Goal: Task Accomplishment & Management: Manage account settings

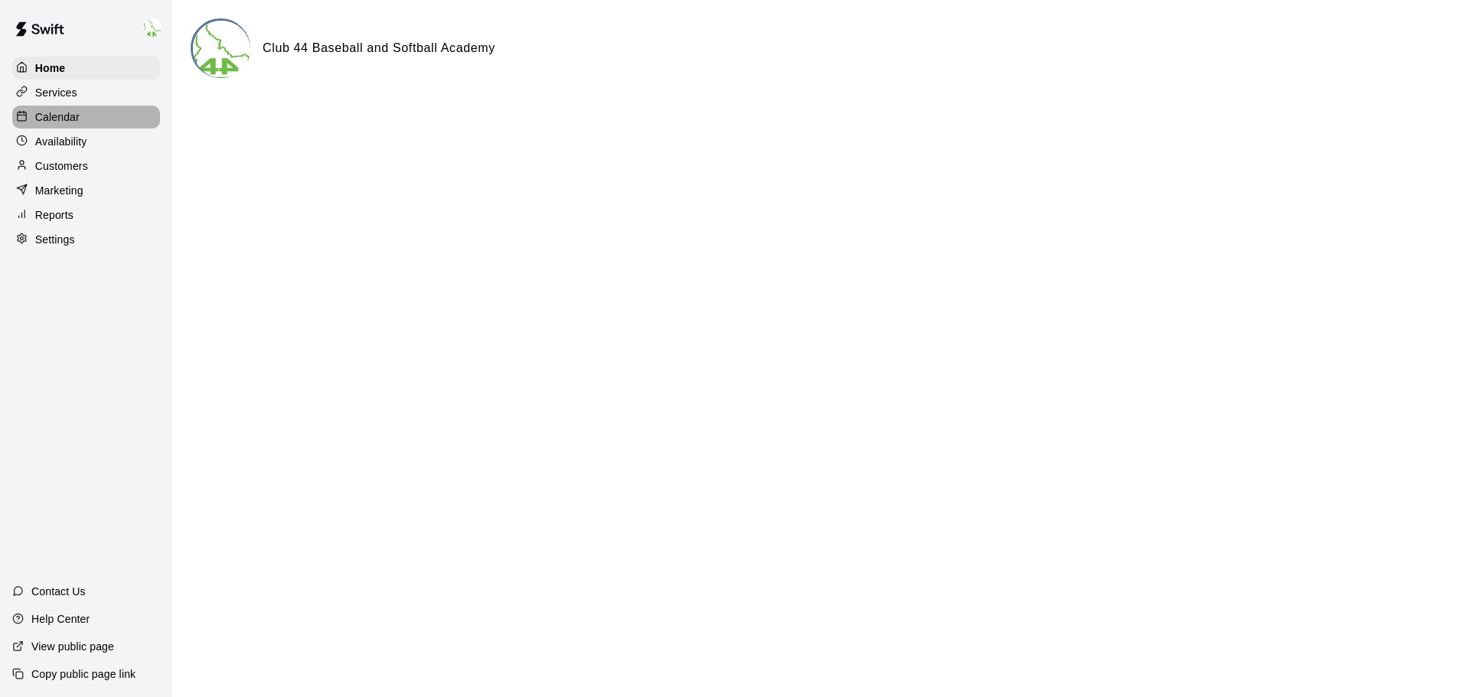
click at [84, 119] on div "Calendar" at bounding box center [86, 117] width 148 height 23
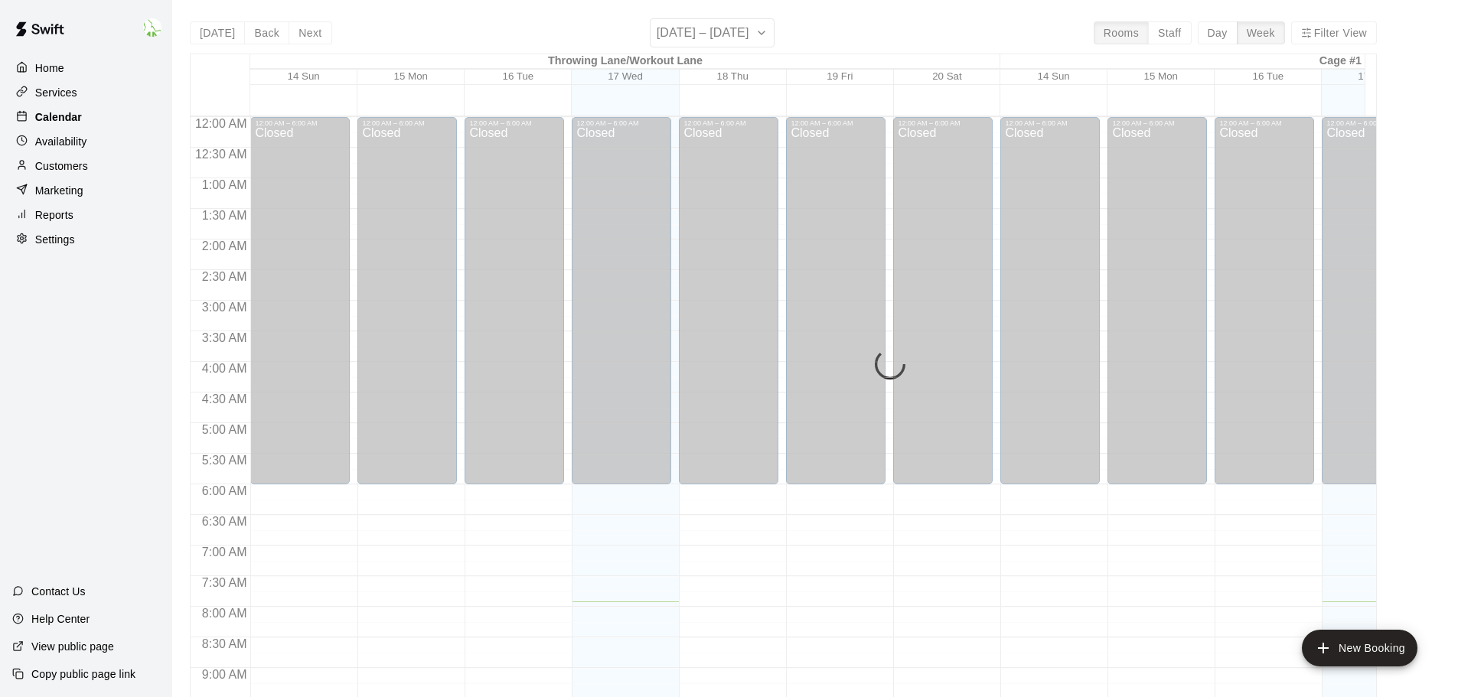
scroll to position [485, 0]
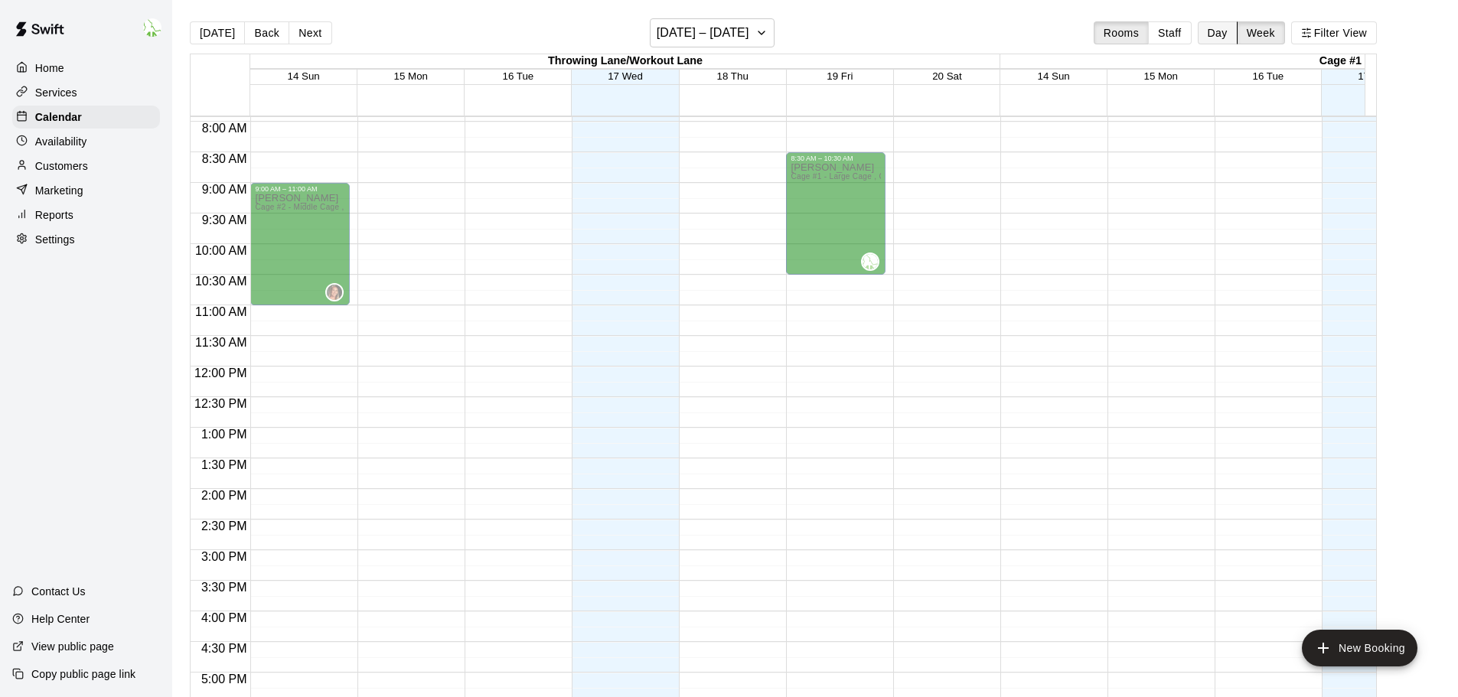
click at [1217, 31] on button "Day" at bounding box center [1218, 32] width 40 height 23
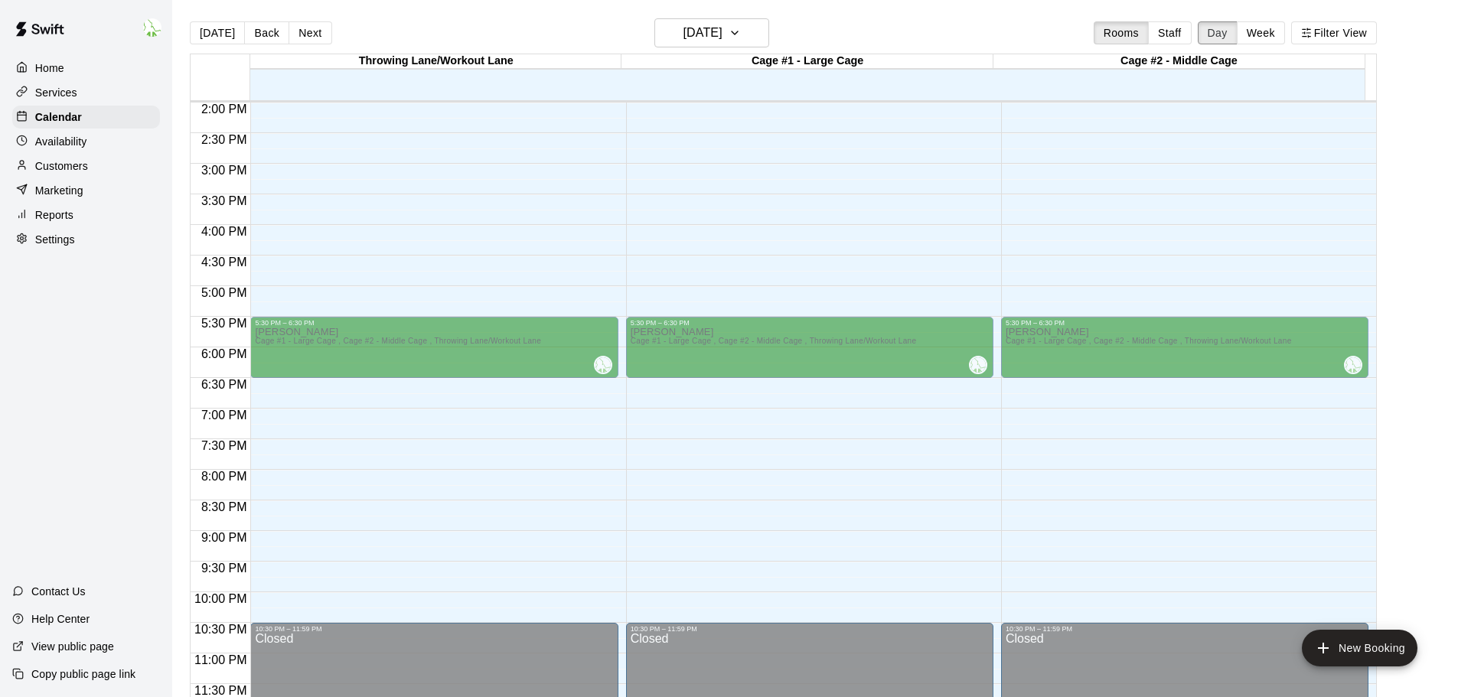
scroll to position [858, 0]
click at [104, 145] on div "Availability" at bounding box center [86, 141] width 148 height 23
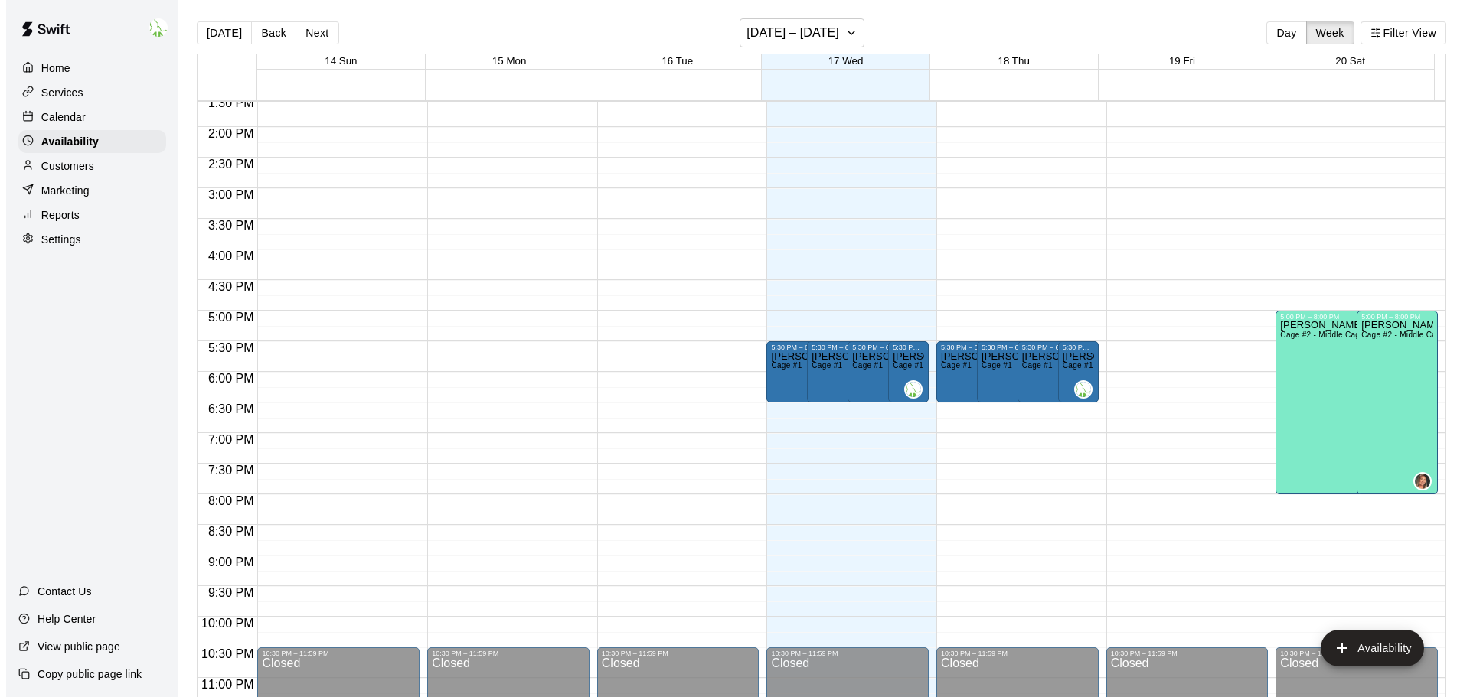
scroll to position [857, 0]
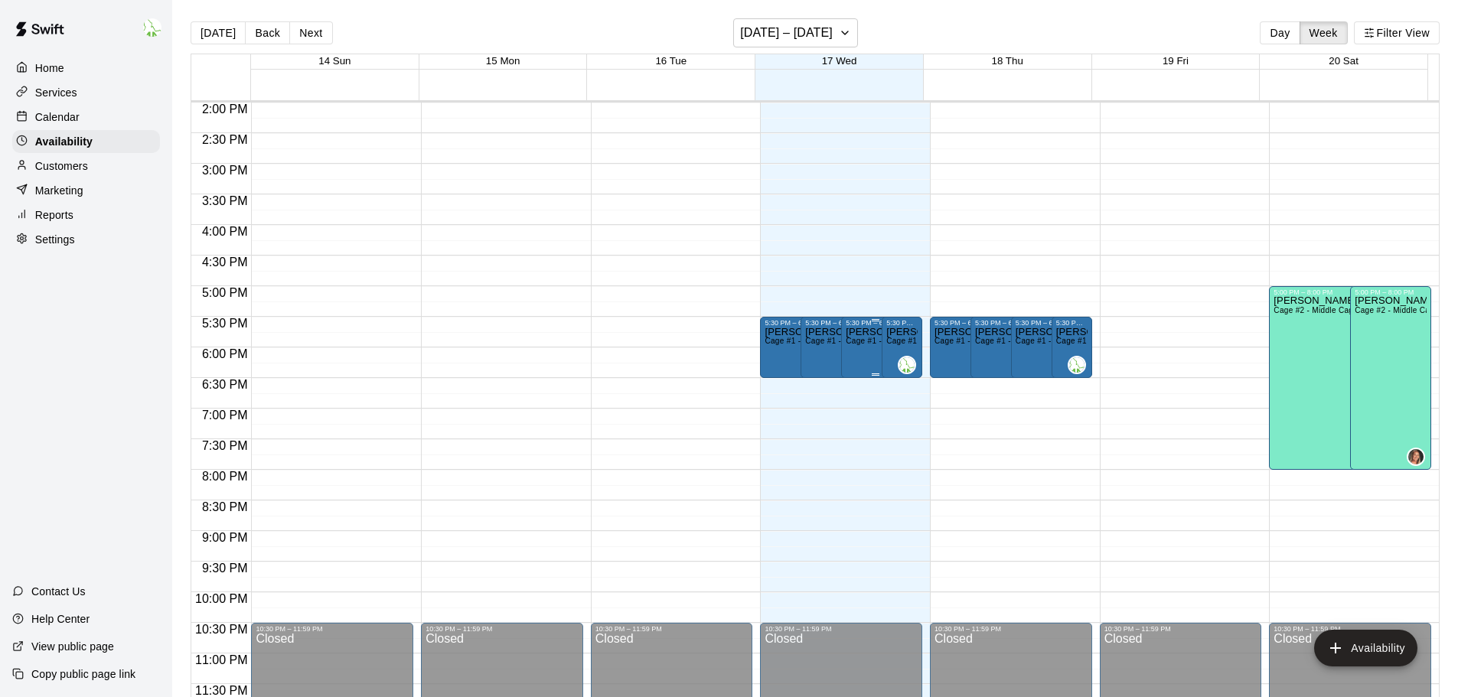
click at [849, 352] on div "Bryan Swygart Cage #1 - Large Cage , Cage #2 - Middle Cage , Throwing Lane/Work…" at bounding box center [876, 675] width 60 height 697
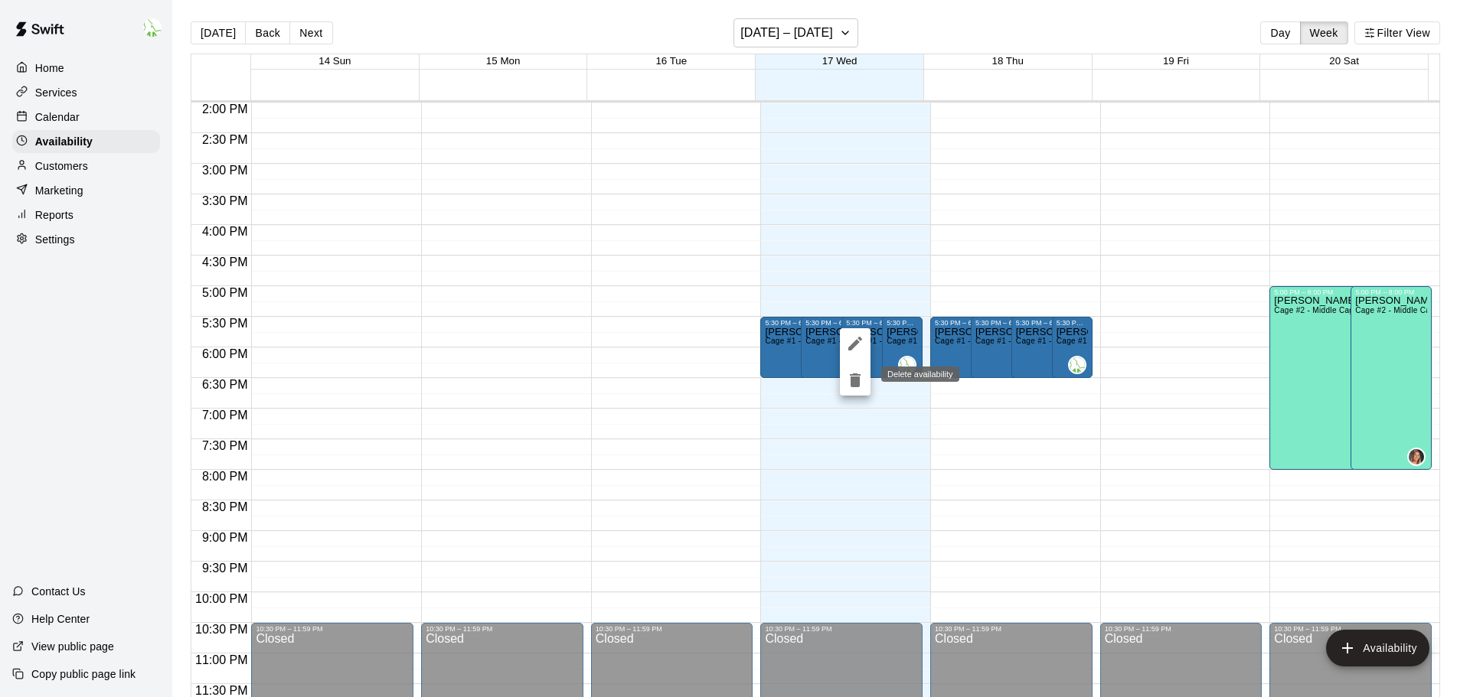
click at [856, 385] on icon "delete" at bounding box center [855, 381] width 11 height 14
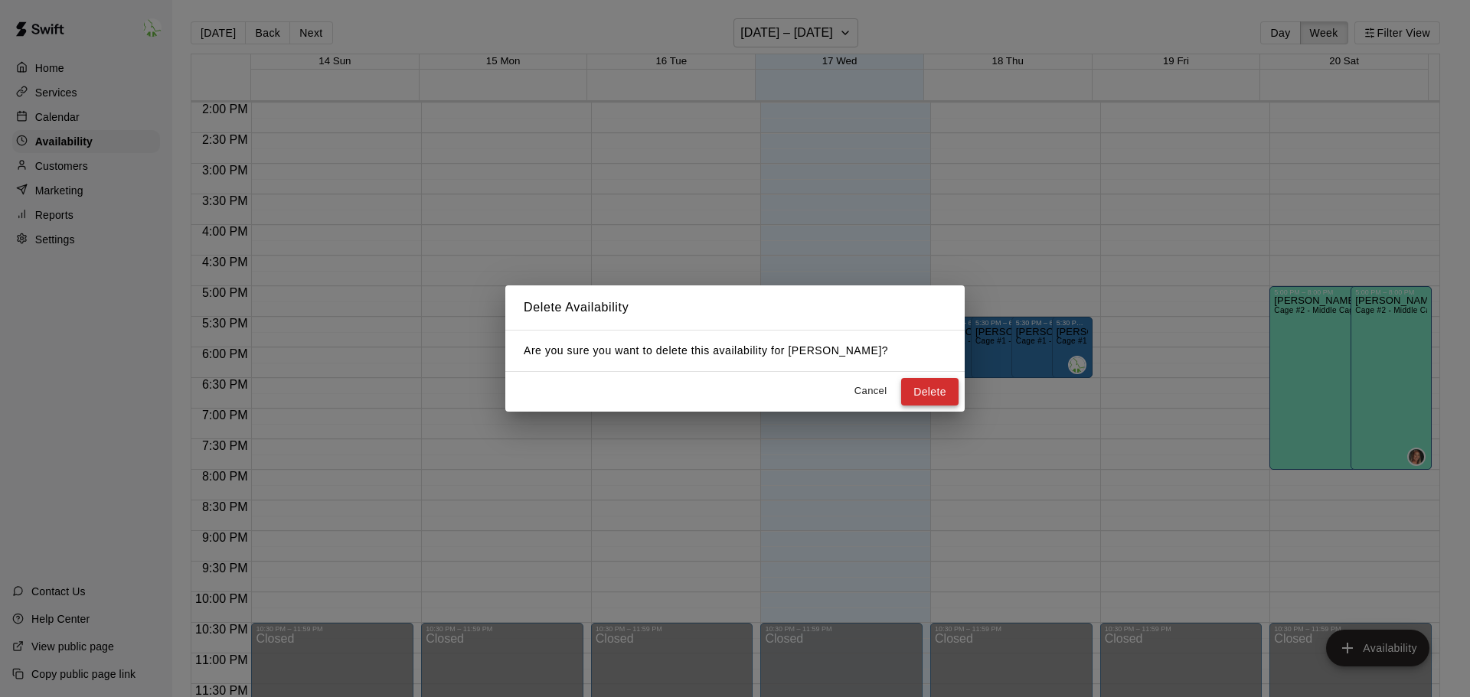
click at [922, 389] on button "Delete" at bounding box center [929, 392] width 57 height 28
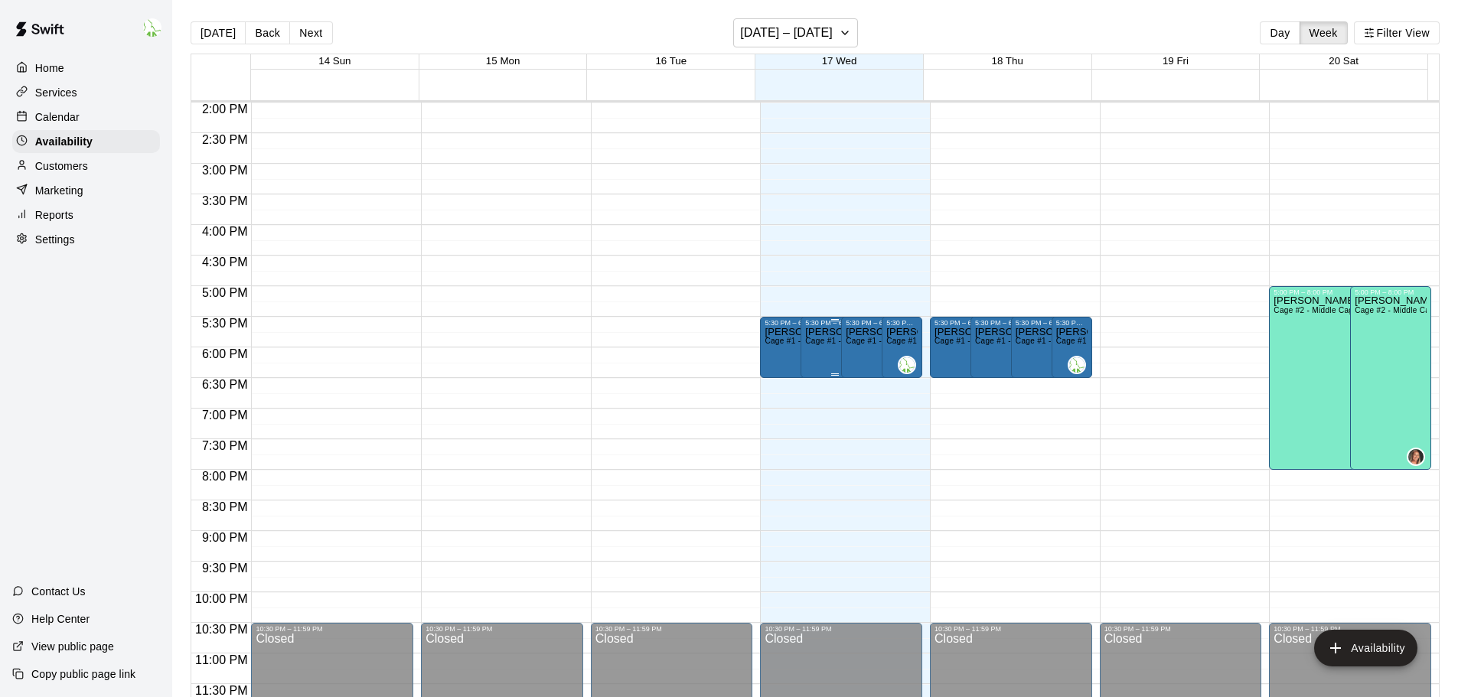
click at [814, 353] on div "Bryan Swygart Cage #1 - Large Cage , Cage #2 - Middle Cage , Throwing Lane/Work…" at bounding box center [835, 675] width 60 height 697
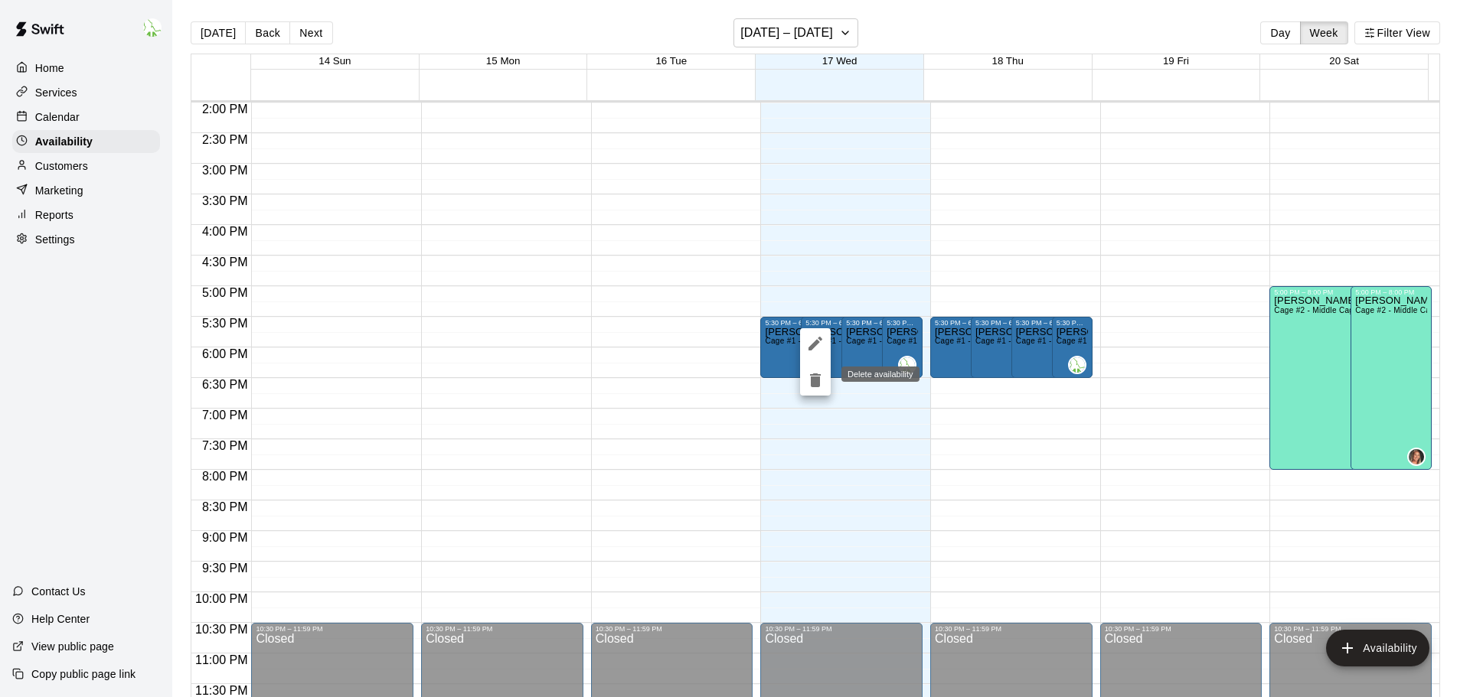
click at [821, 378] on icon "delete" at bounding box center [815, 380] width 18 height 18
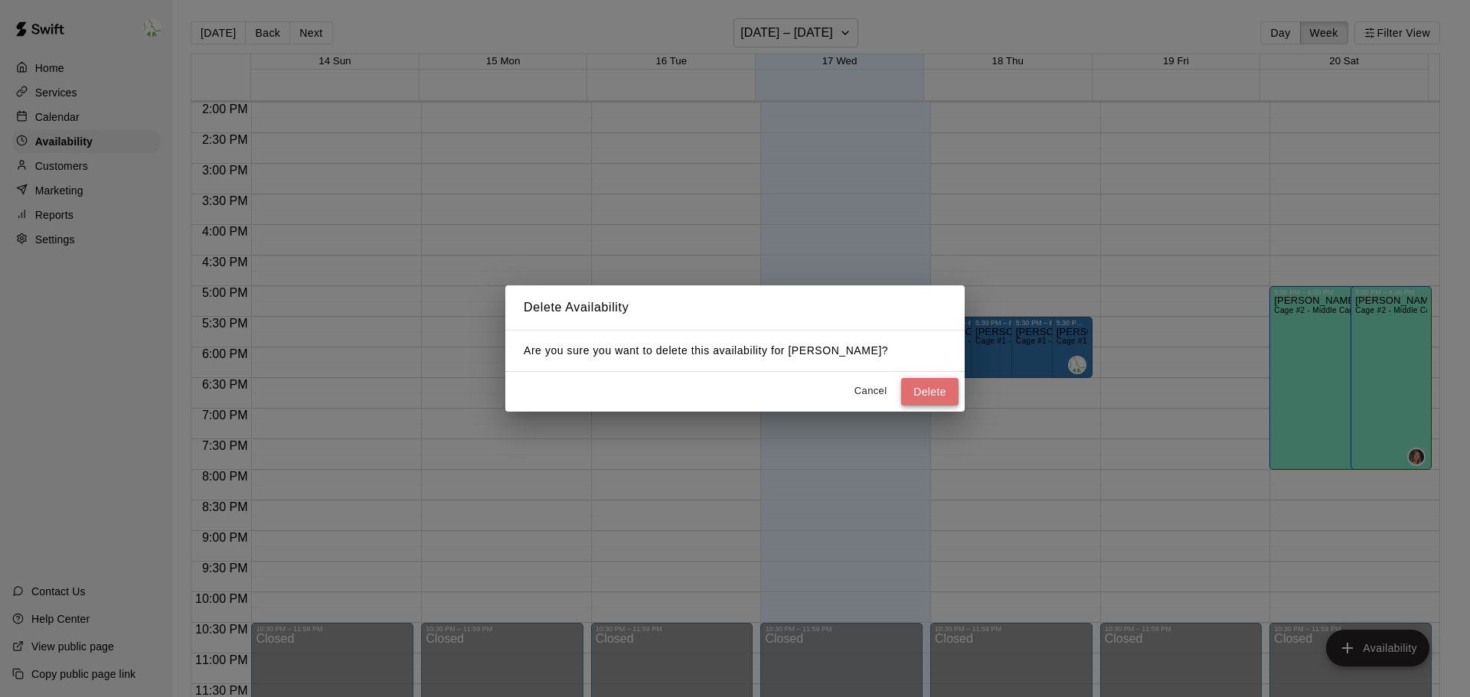
click at [930, 395] on button "Delete" at bounding box center [929, 392] width 57 height 28
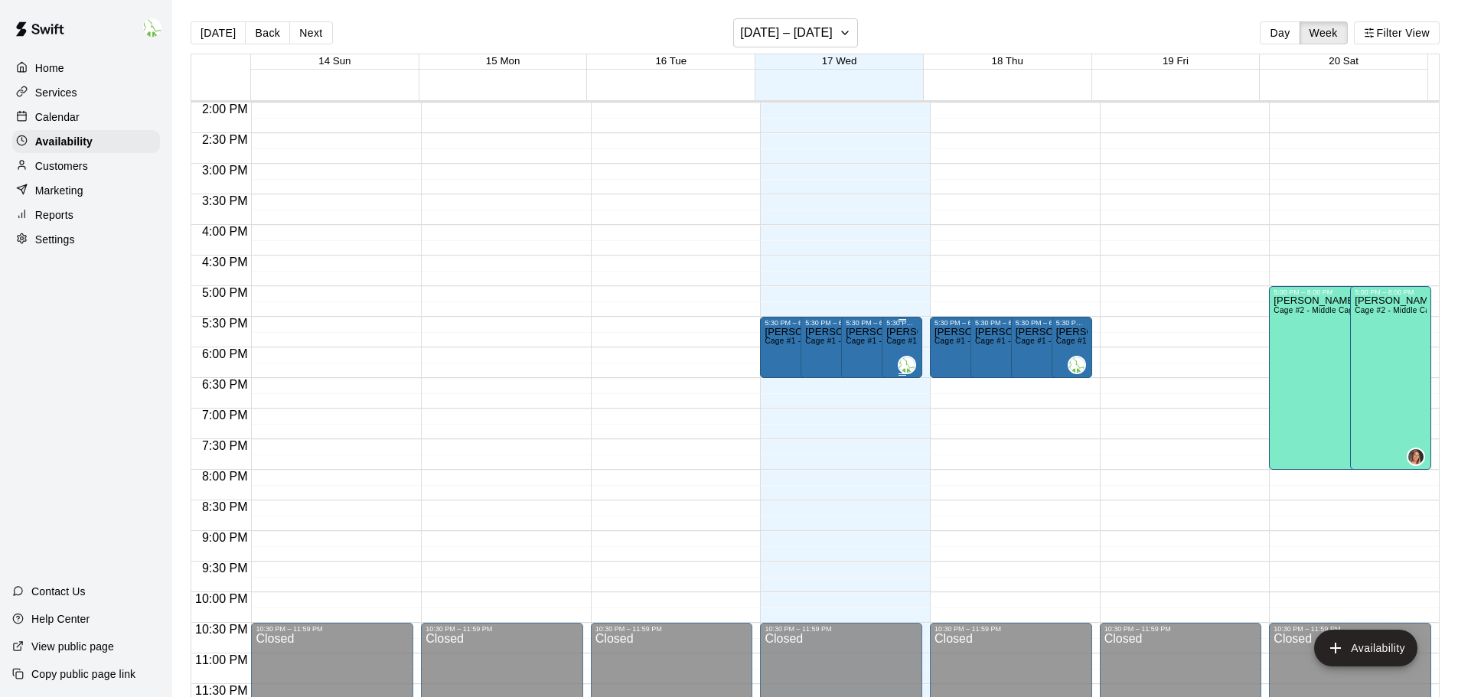
click at [888, 338] on span "Cage #1 - Large Cage , Cage #2 - Middle Cage , Throwing Lane/Workout Lane" at bounding box center [1029, 341] width 286 height 8
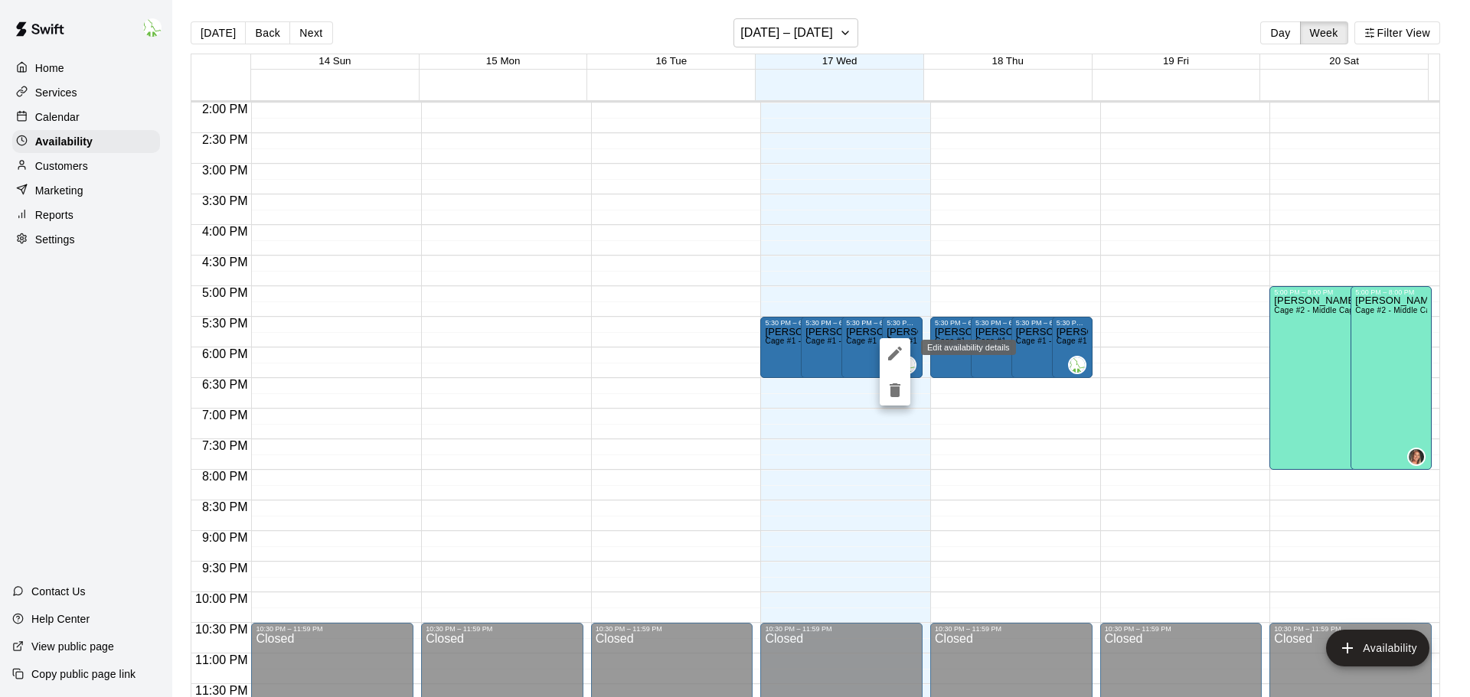
click at [894, 351] on icon "edit" at bounding box center [895, 353] width 18 height 18
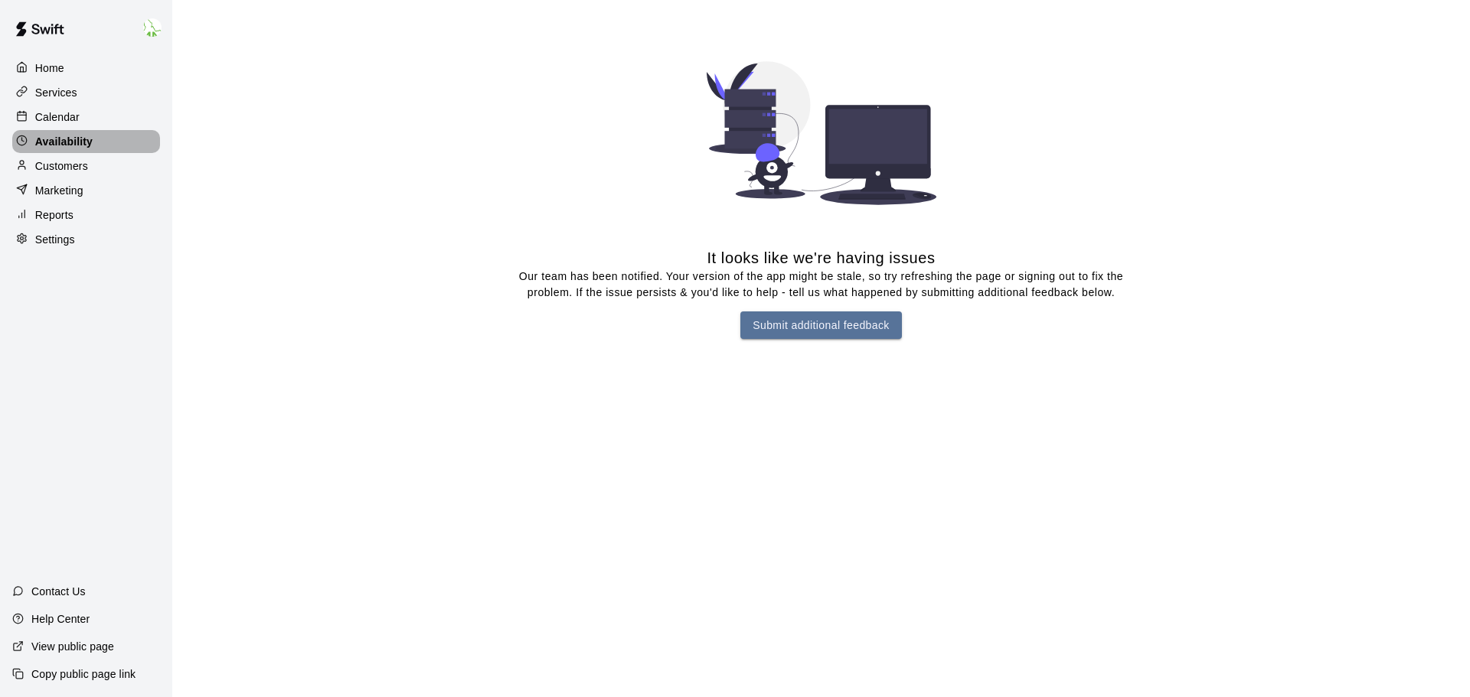
click at [90, 142] on p "Availability" at bounding box center [63, 141] width 57 height 15
click at [64, 198] on p "Marketing" at bounding box center [59, 190] width 48 height 15
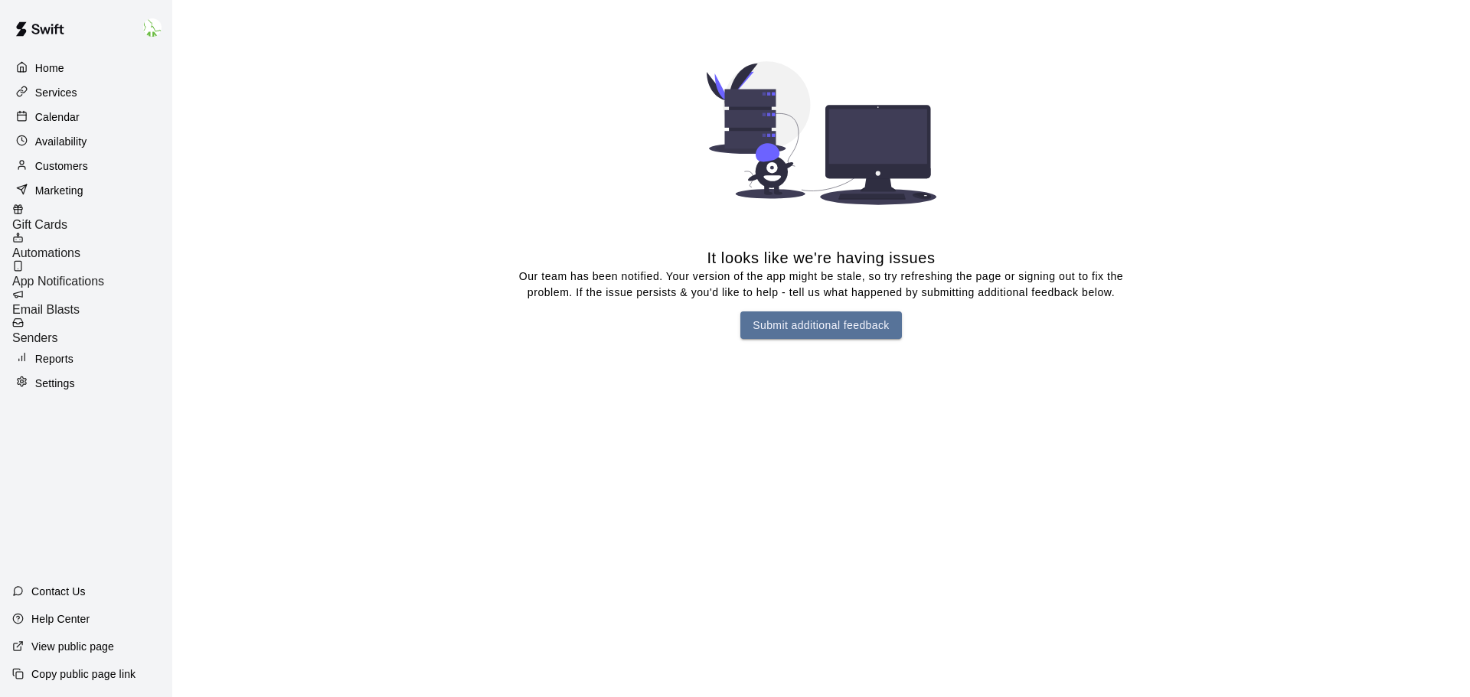
click at [63, 165] on p "Customers" at bounding box center [61, 165] width 53 height 15
click at [65, 61] on div "Home" at bounding box center [86, 68] width 148 height 23
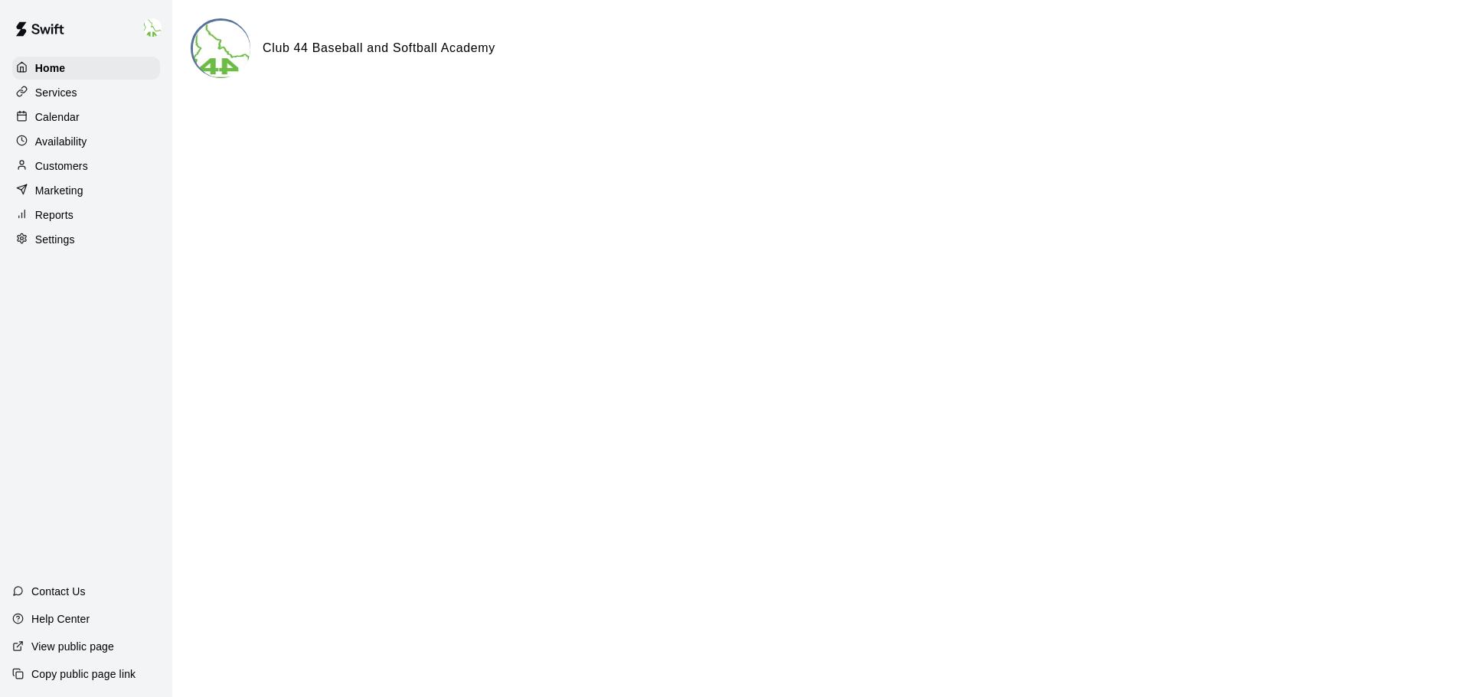
click at [70, 119] on p "Calendar" at bounding box center [57, 116] width 44 height 15
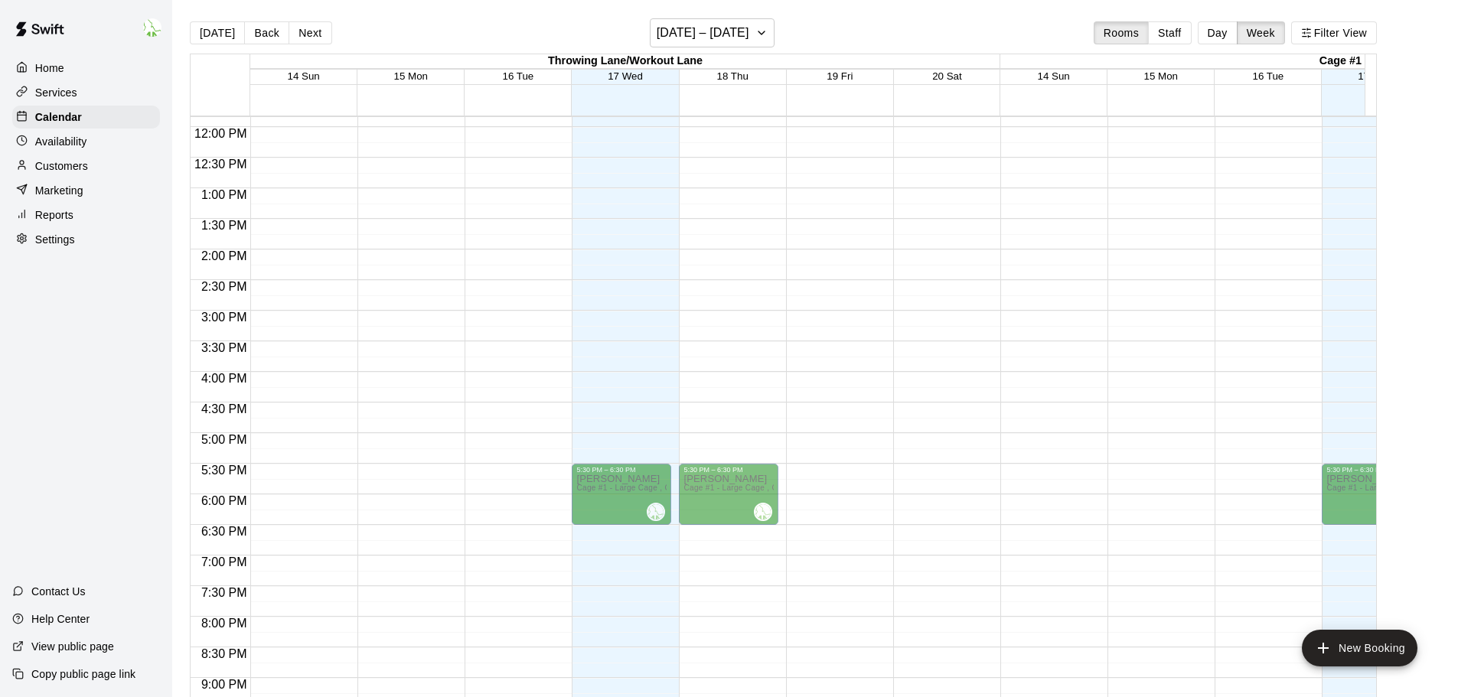
scroll to position [870, 0]
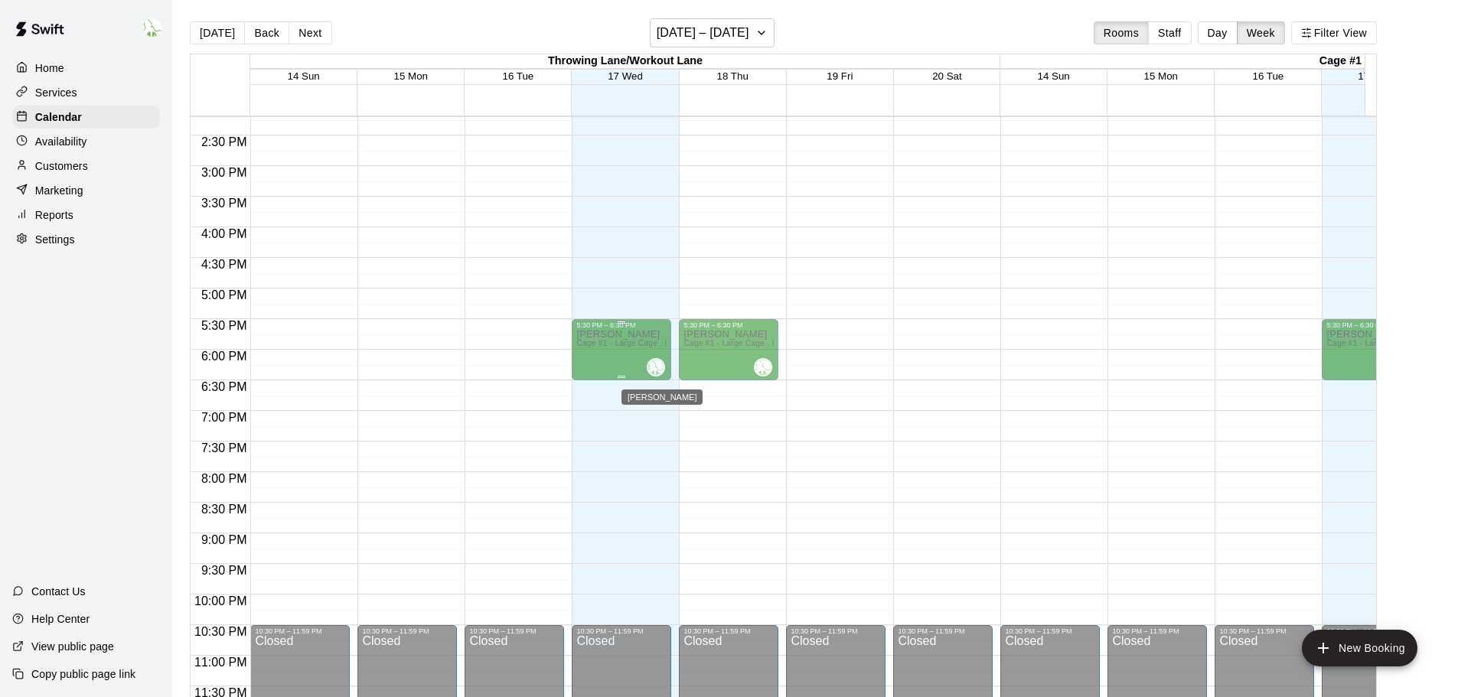
click at [651, 367] on img "Bryan Swygart" at bounding box center [655, 367] width 15 height 15
click at [648, 374] on img "Bryan Swygart" at bounding box center [655, 367] width 15 height 15
click at [619, 348] on span "Cage #1 - Large Cage , Cage #2 - Middle Cage , Throwing Lane/Workout Lane" at bounding box center [719, 343] width 286 height 8
drag, startPoint x: 618, startPoint y: 378, endPoint x: 623, endPoint y: 364, distance: 15.5
click at [74, 138] on p "Availability" at bounding box center [61, 141] width 52 height 15
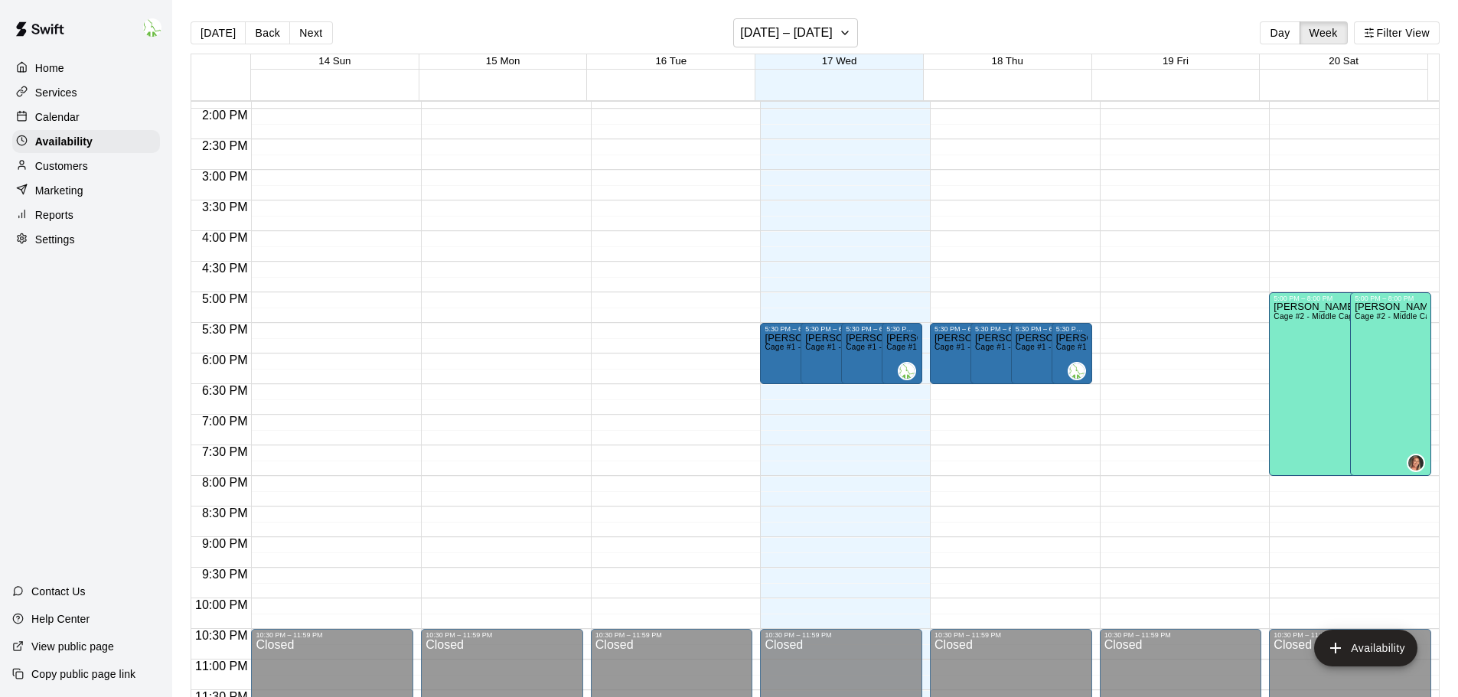
scroll to position [857, 0]
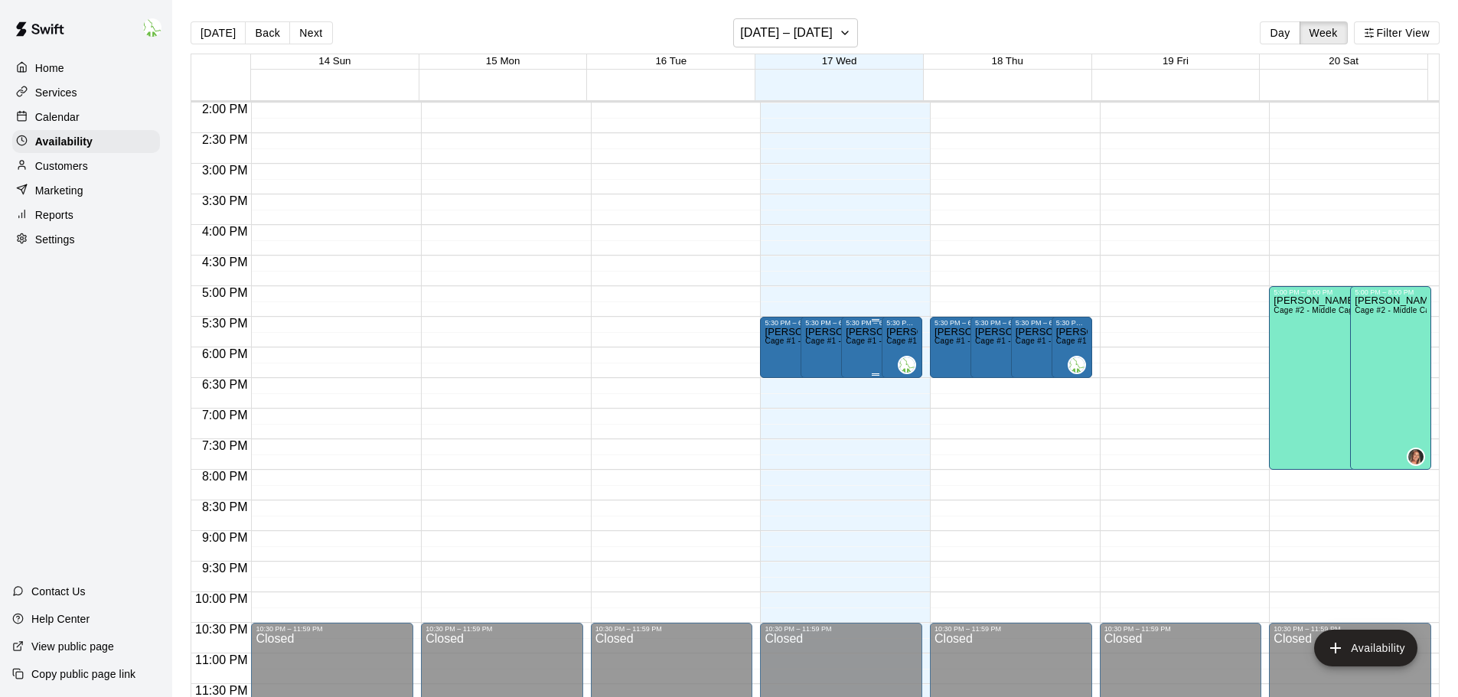
click at [856, 344] on span "Cage #1 - Large Cage , Cage #2 - Middle Cage , Throwing Lane/Workout Lane" at bounding box center [989, 341] width 286 height 8
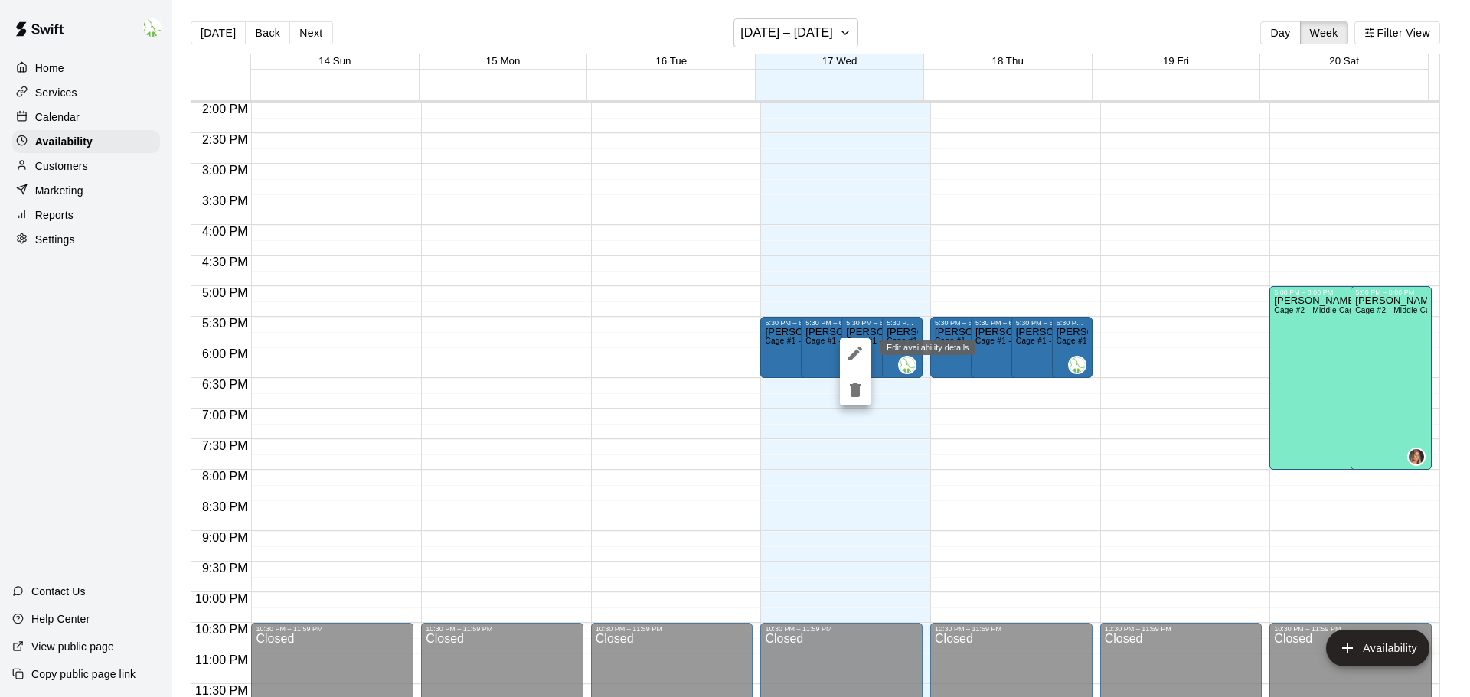
click at [860, 355] on icon "edit" at bounding box center [855, 353] width 18 height 18
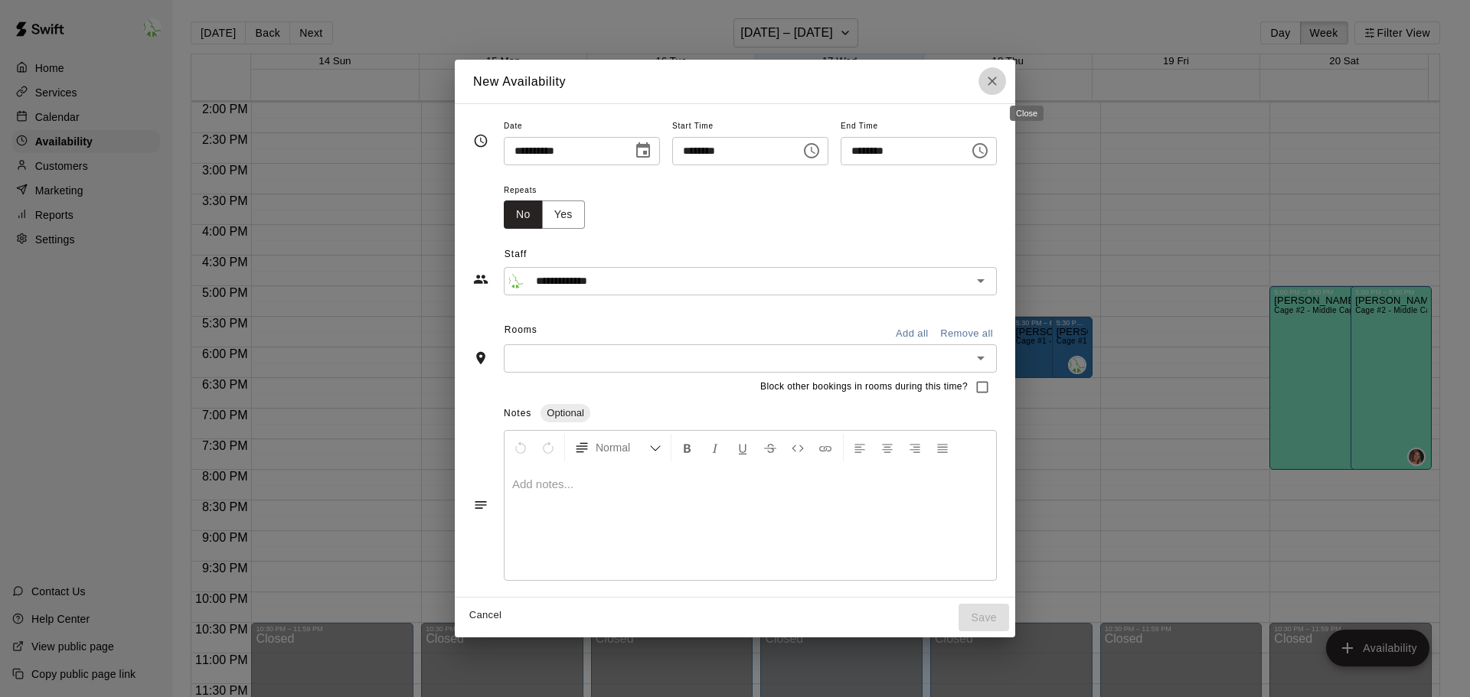
click at [1000, 75] on icon "Close" at bounding box center [991, 80] width 15 height 15
type input "**********"
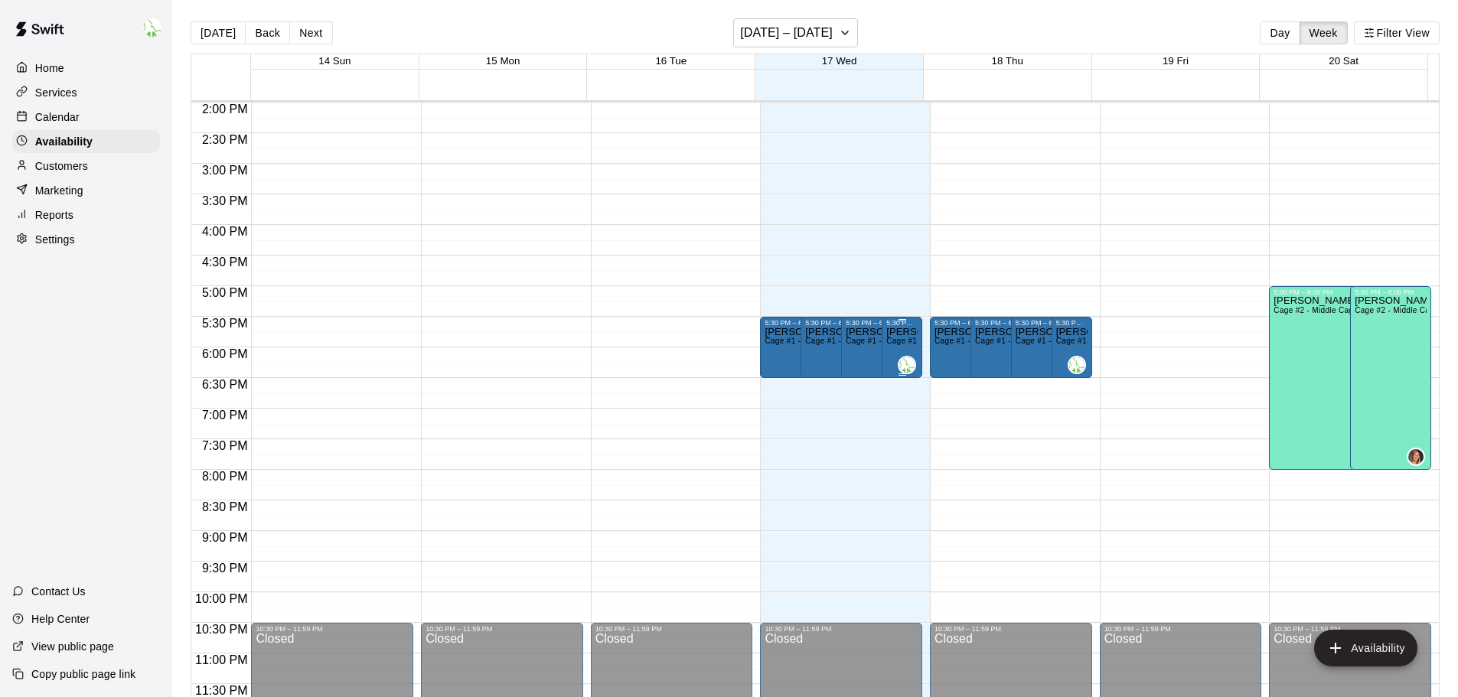
click at [907, 367] on img "Bryan Swygart" at bounding box center [907, 365] width 15 height 15
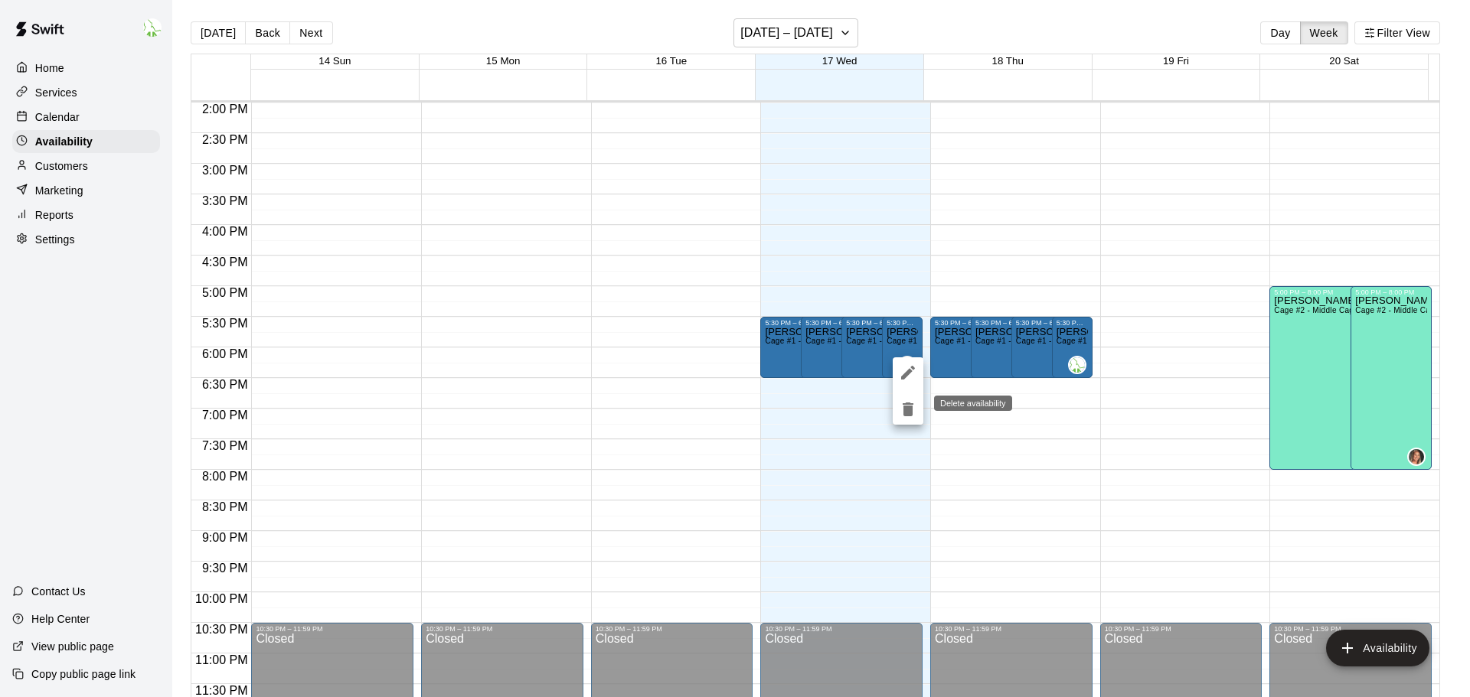
click at [900, 399] on button "delete" at bounding box center [908, 409] width 31 height 31
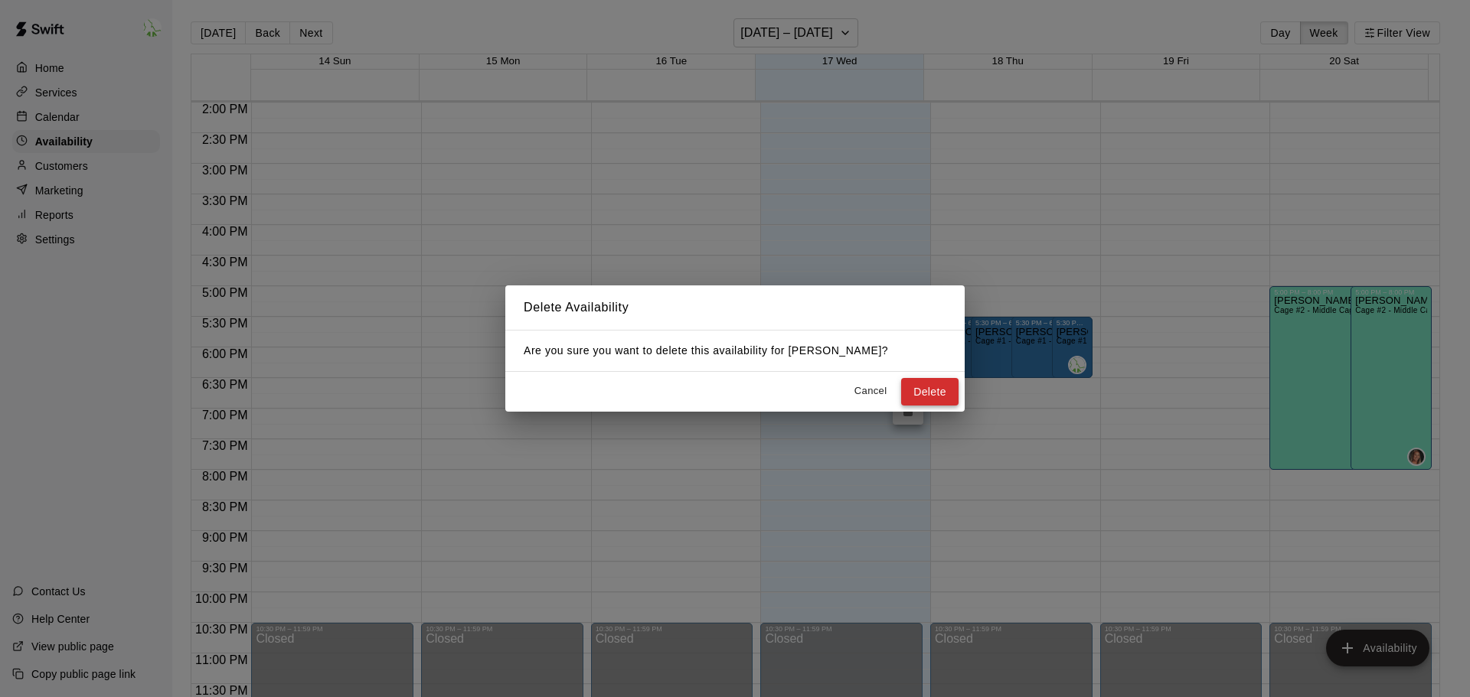
click at [930, 394] on button "Delete" at bounding box center [929, 392] width 57 height 28
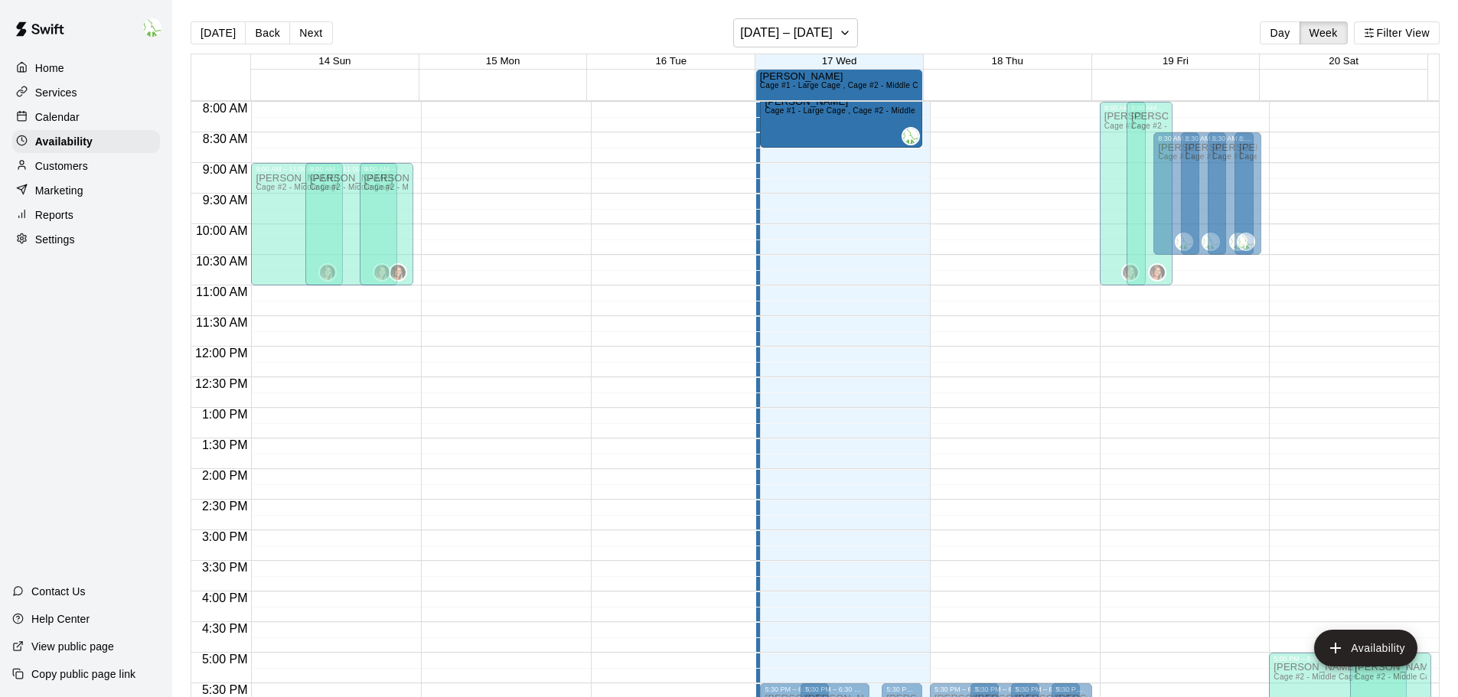
scroll to position [459, 0]
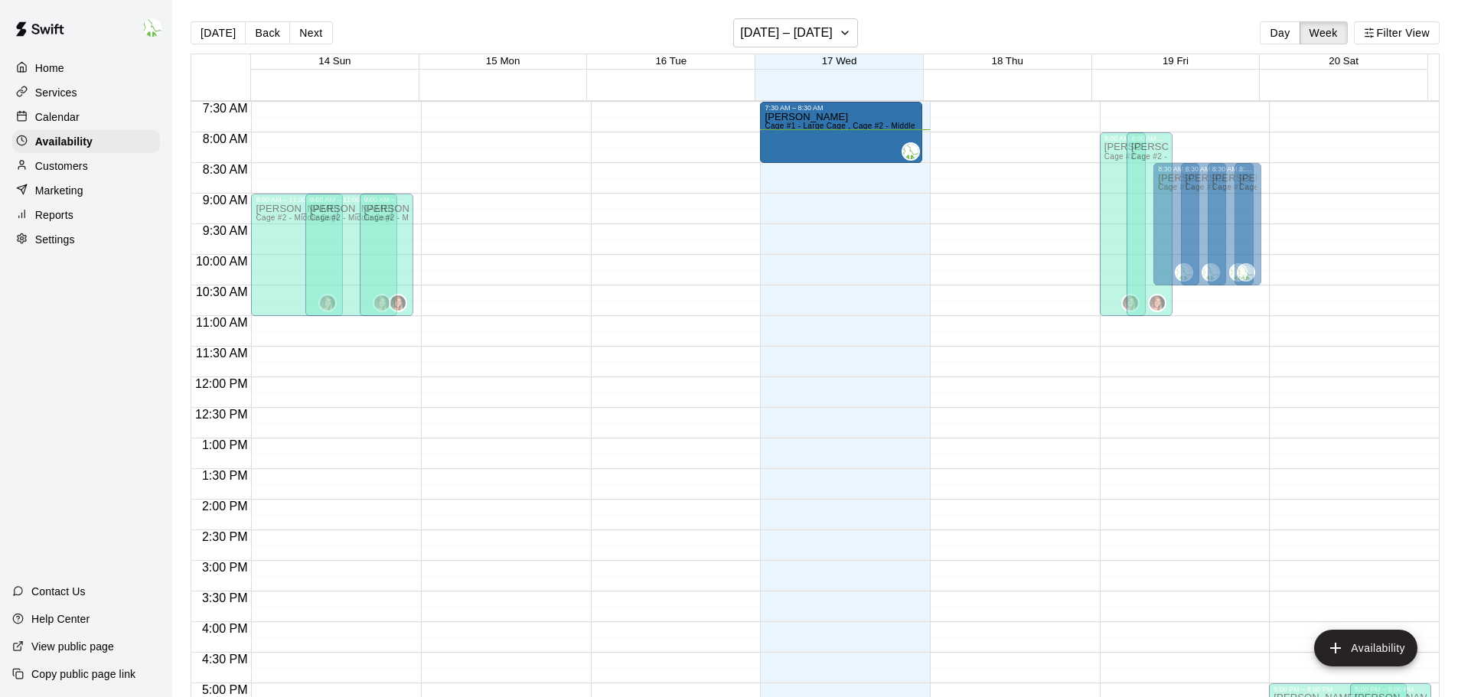
drag, startPoint x: 870, startPoint y: 318, endPoint x: 847, endPoint y: 111, distance: 207.9
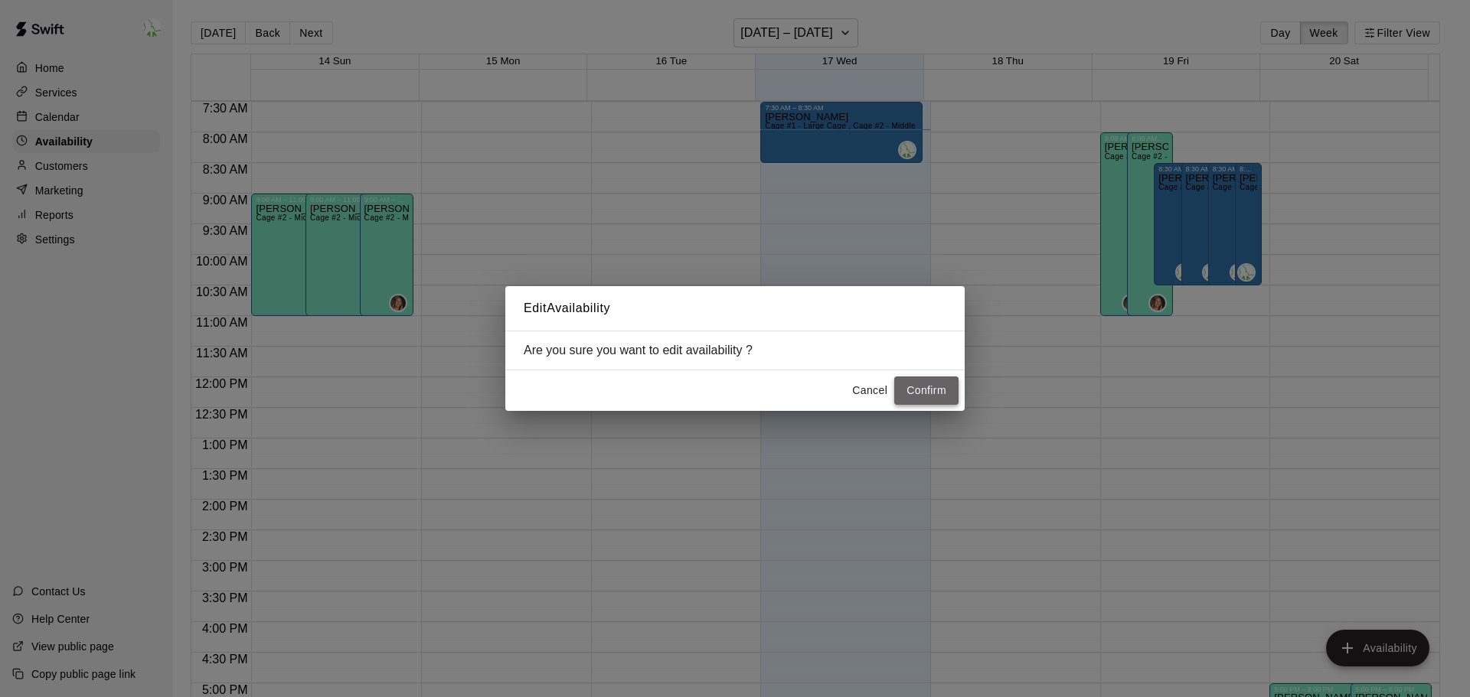
click at [914, 396] on button "Confirm" at bounding box center [926, 391] width 64 height 28
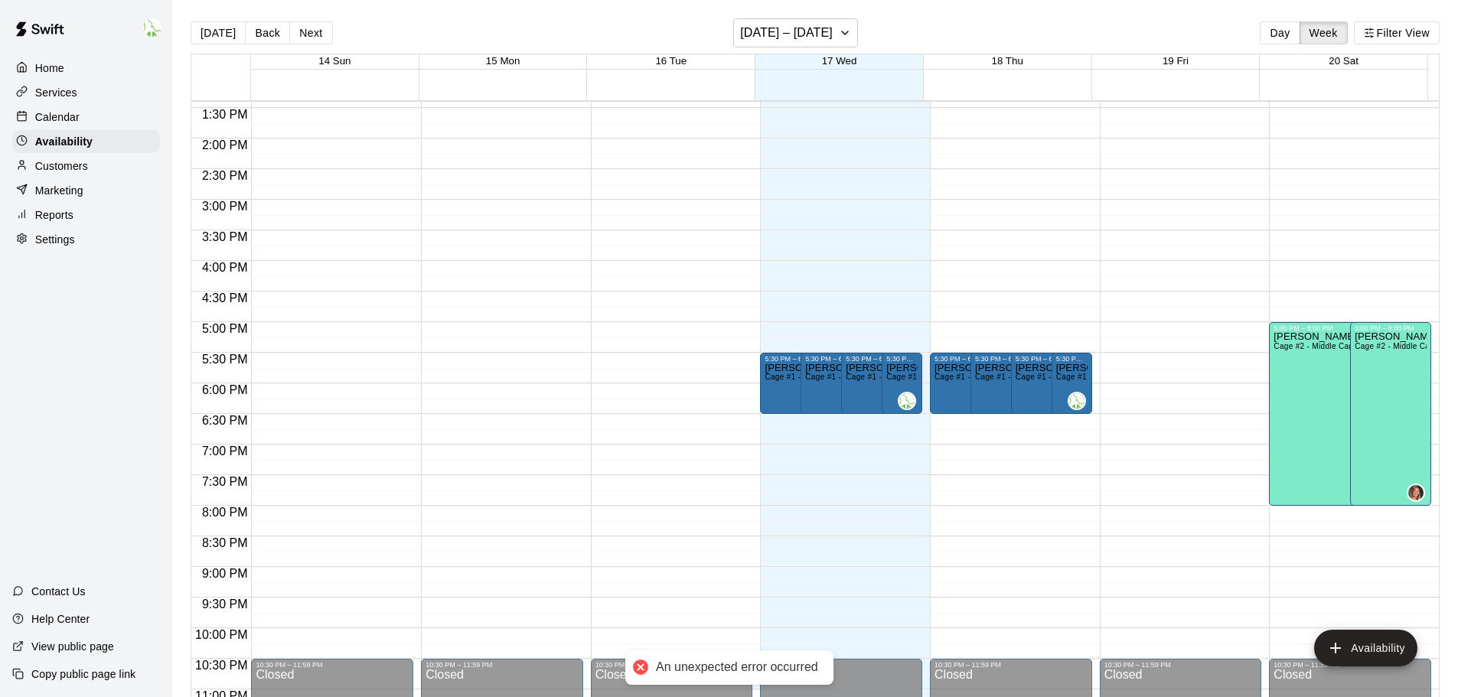
scroll to position [857, 0]
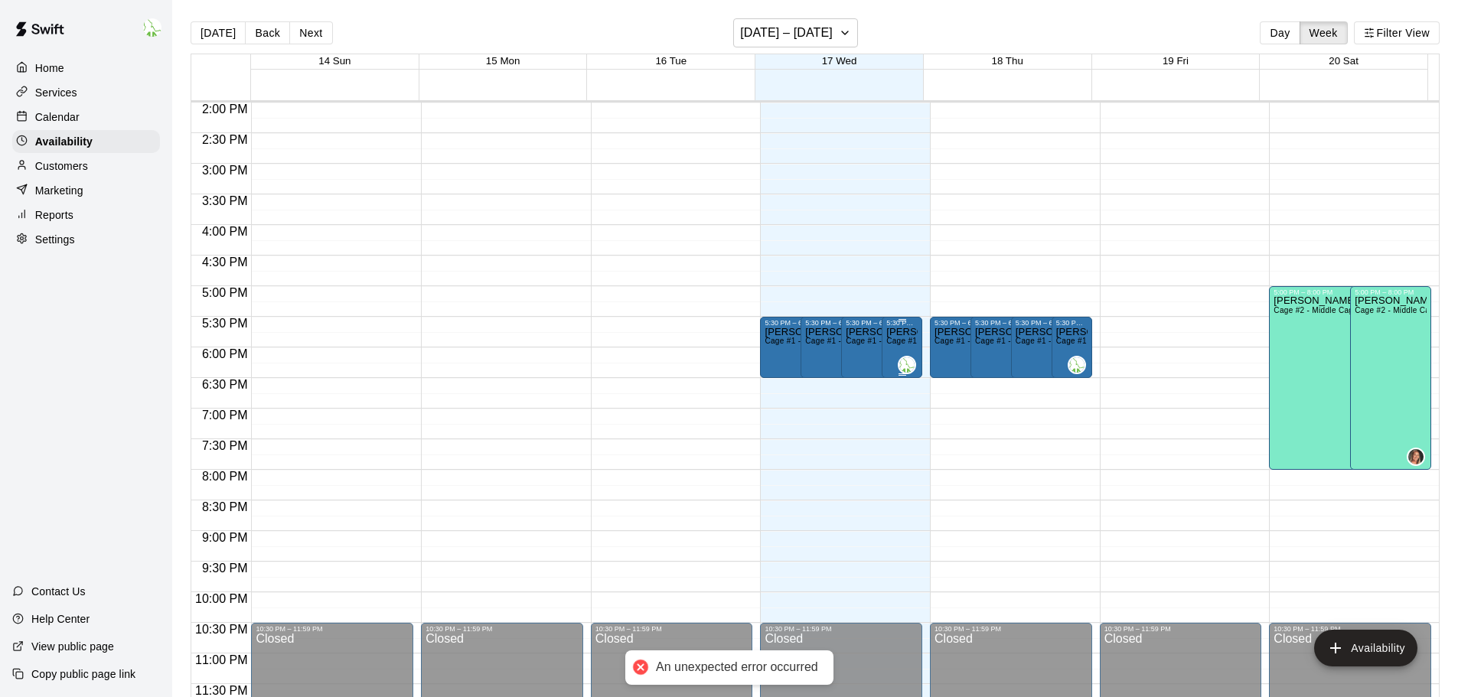
click at [902, 367] on img "Bryan Swygart" at bounding box center [907, 365] width 15 height 15
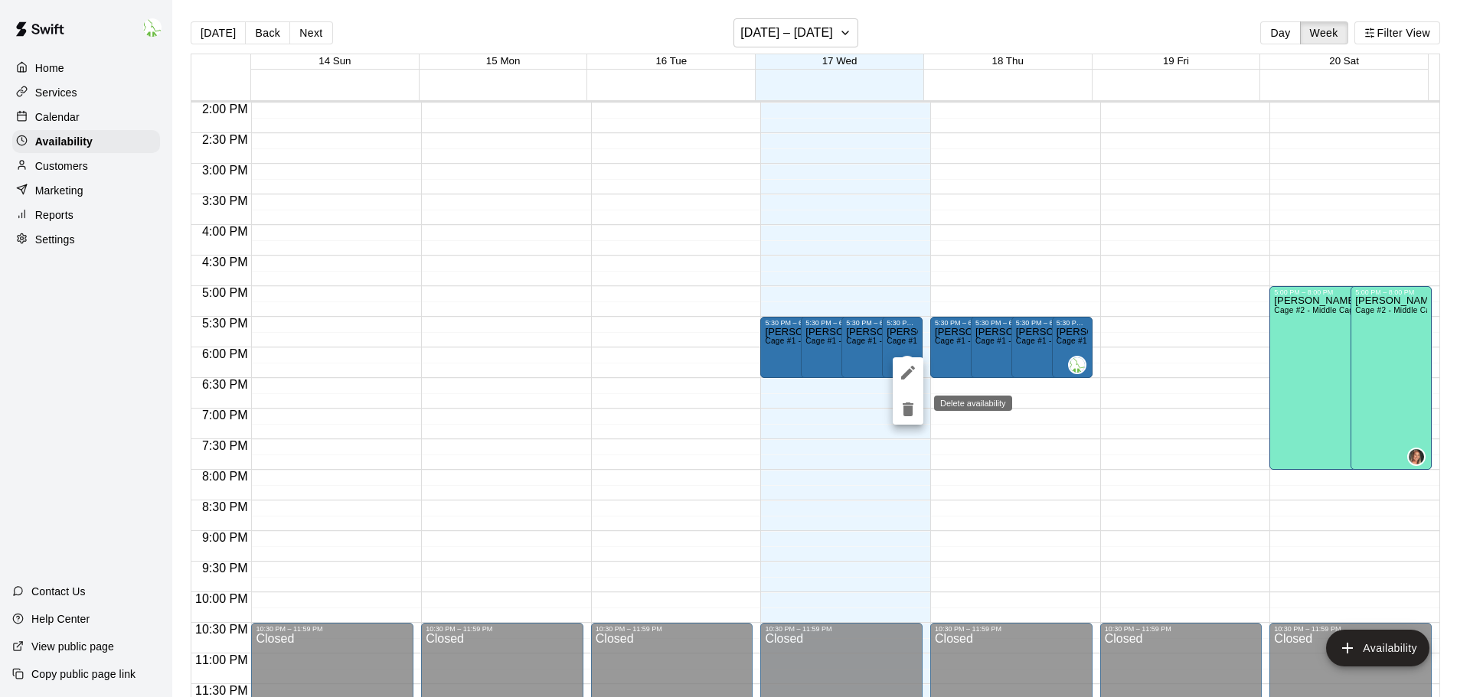
click at [909, 412] on icon "delete" at bounding box center [908, 410] width 11 height 14
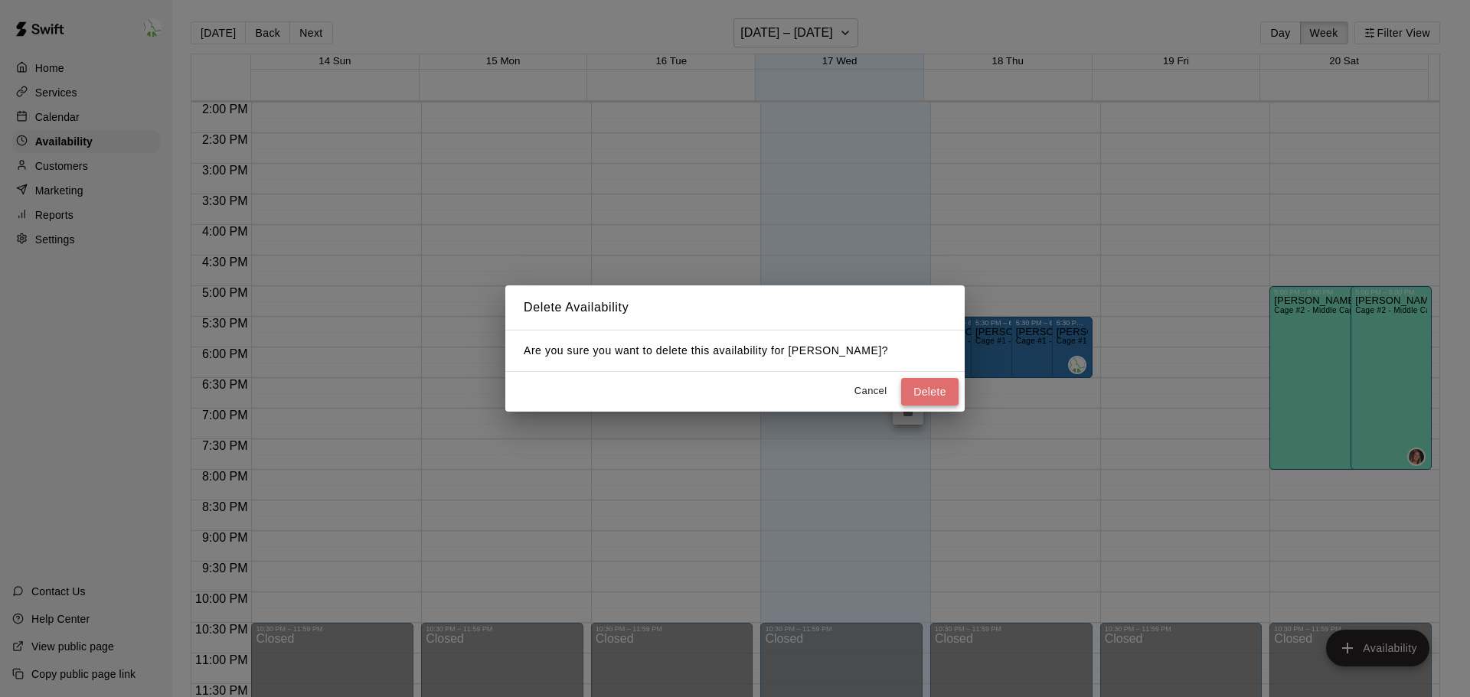
click at [941, 387] on button "Delete" at bounding box center [929, 392] width 57 height 28
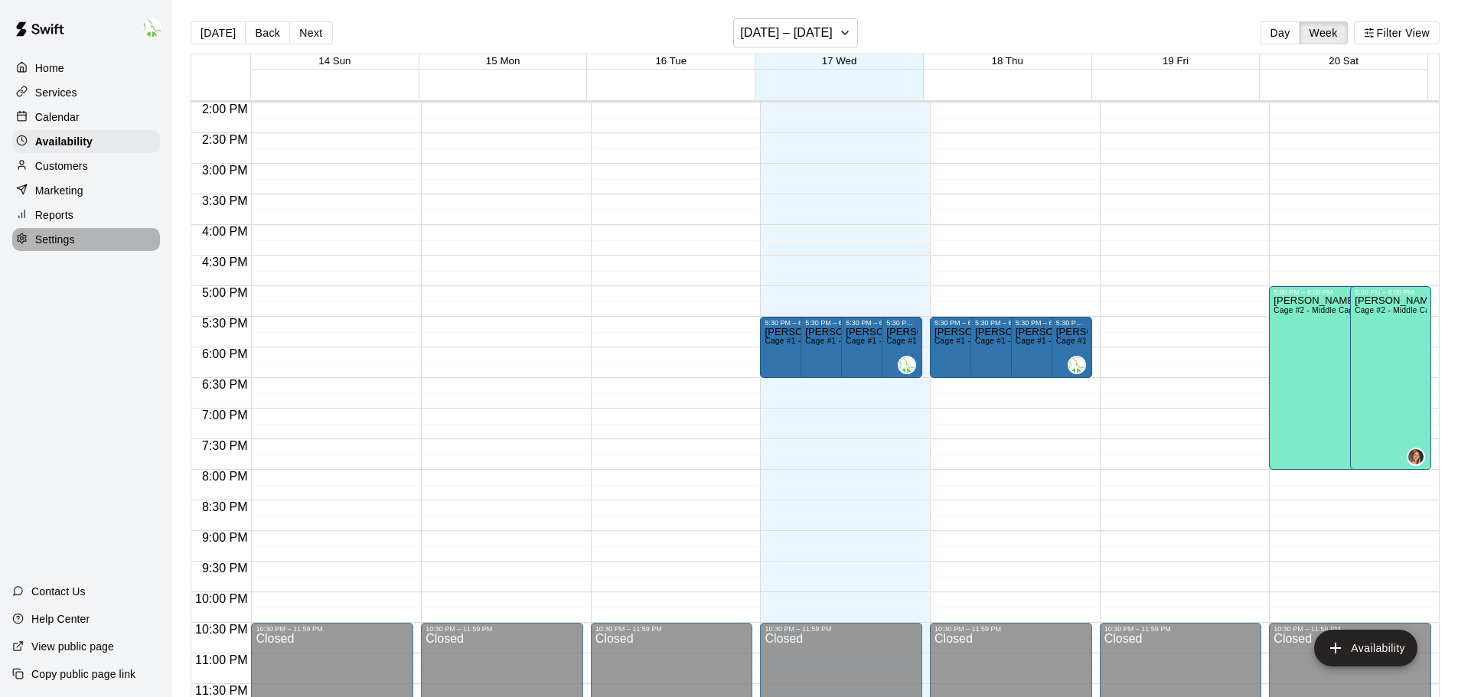
click at [63, 251] on div "Settings" at bounding box center [86, 239] width 148 height 23
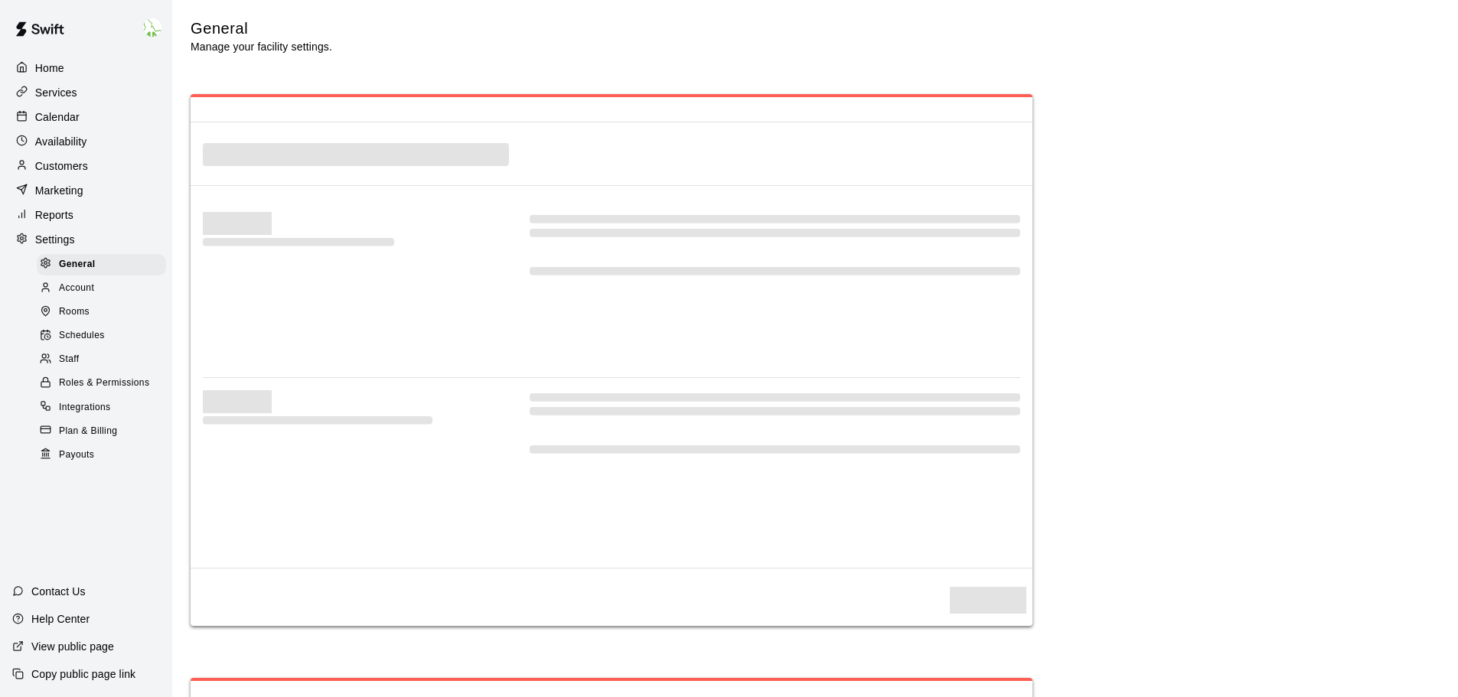
select select "**"
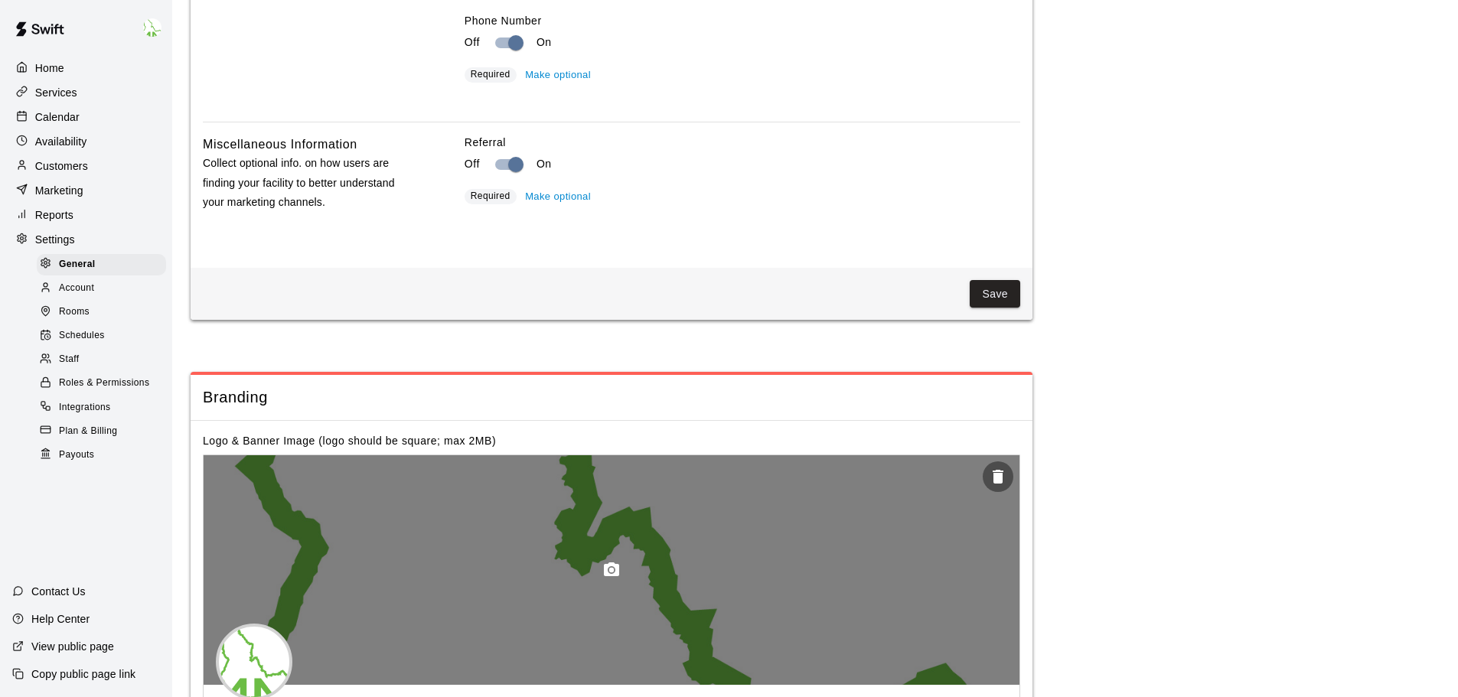
scroll to position [2762, 0]
